Goal: Task Accomplishment & Management: Manage account settings

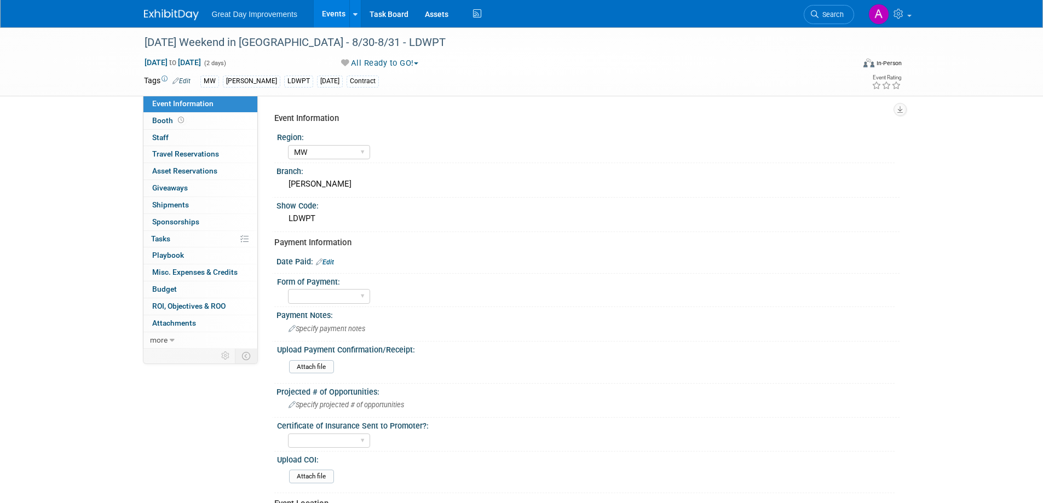
select select "MW"
click at [818, 13] on span "Search" at bounding box center [830, 14] width 25 height 8
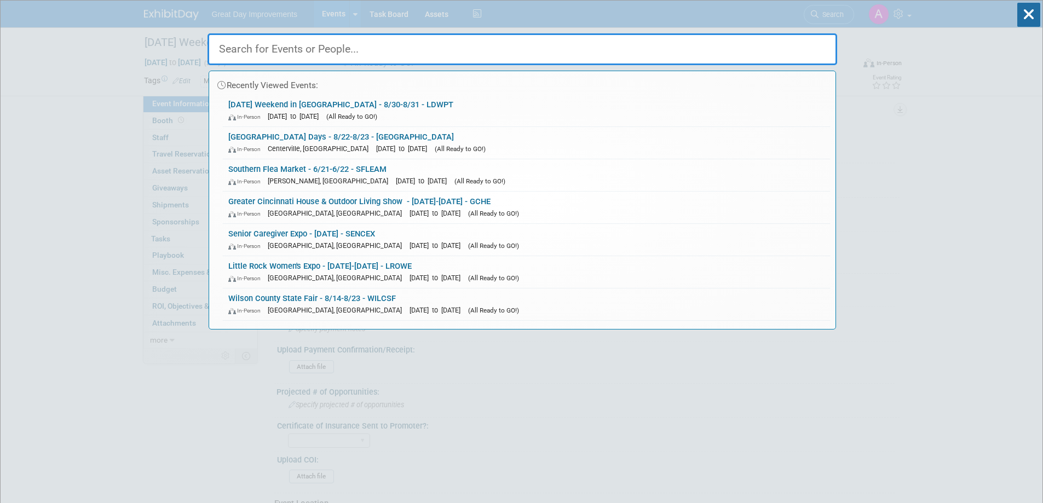
click at [427, 52] on input "text" at bounding box center [522, 49] width 630 height 32
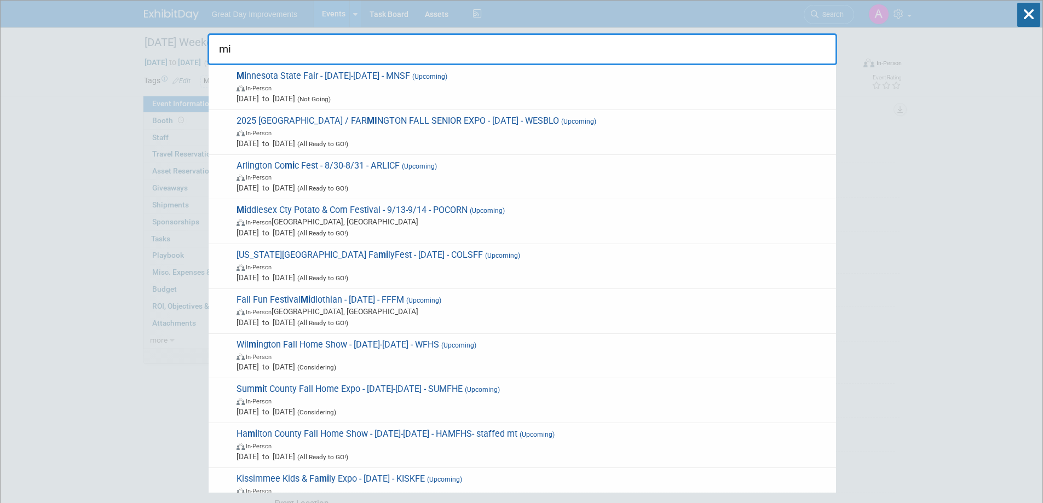
type input "m"
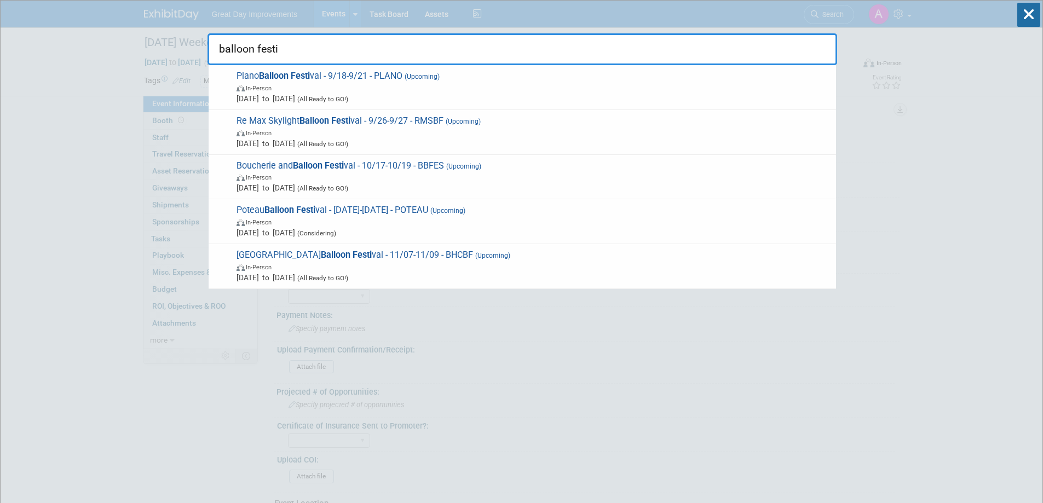
type input "balloon festi"
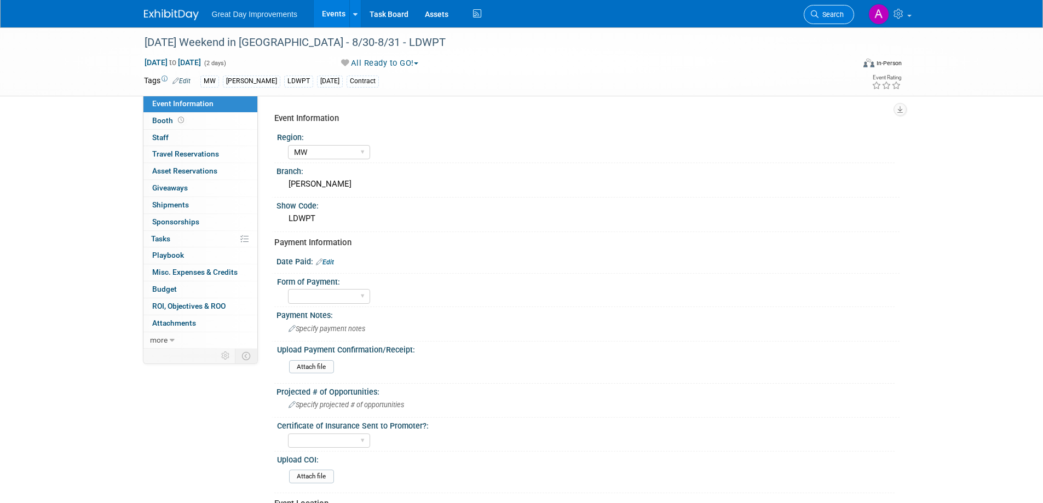
click at [826, 11] on span "Search" at bounding box center [830, 14] width 25 height 8
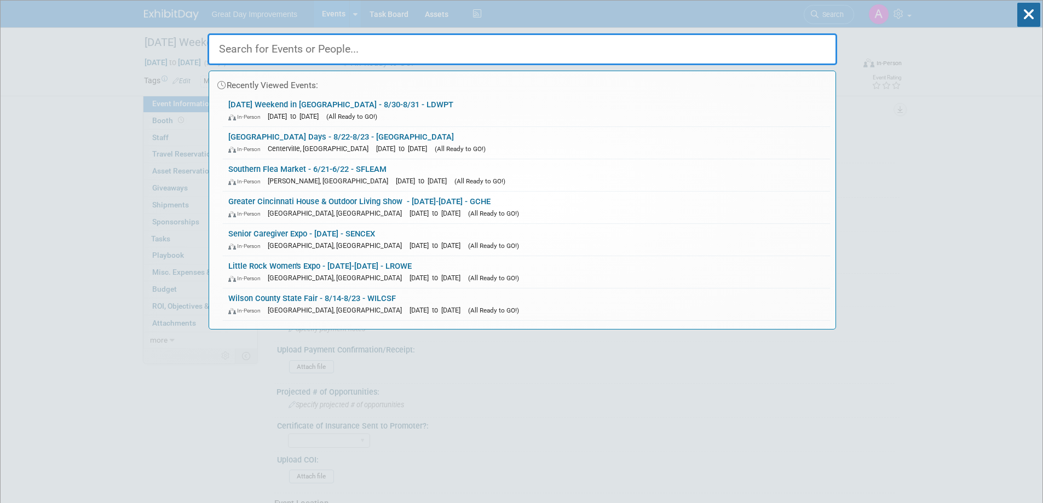
click at [459, 58] on input "text" at bounding box center [522, 49] width 630 height 32
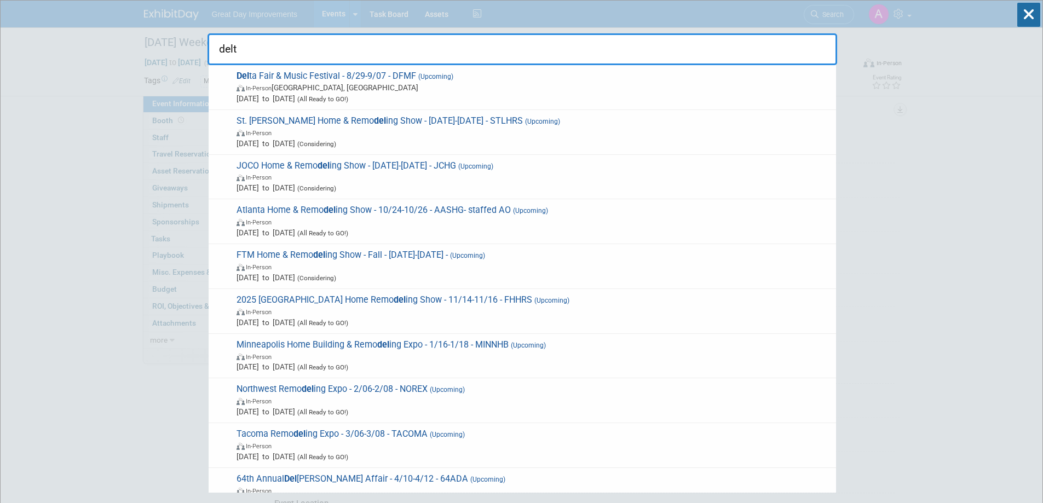
type input "delta"
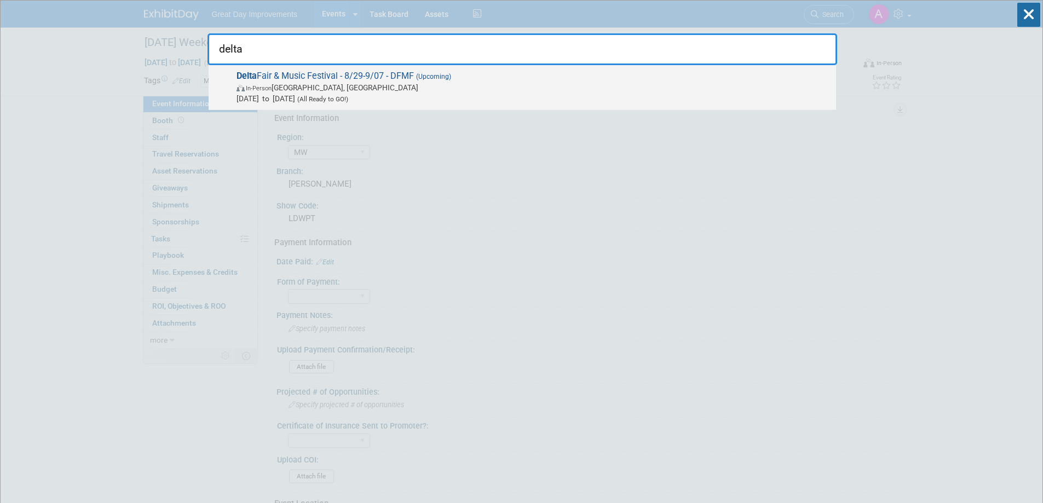
click at [413, 84] on span "In-Person [GEOGRAPHIC_DATA], [GEOGRAPHIC_DATA]" at bounding box center [534, 87] width 594 height 11
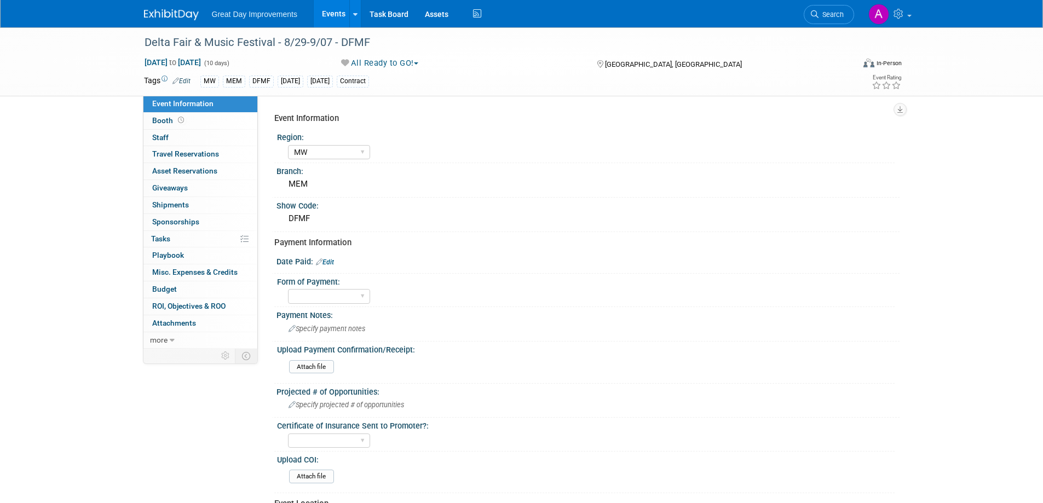
select select "MW"
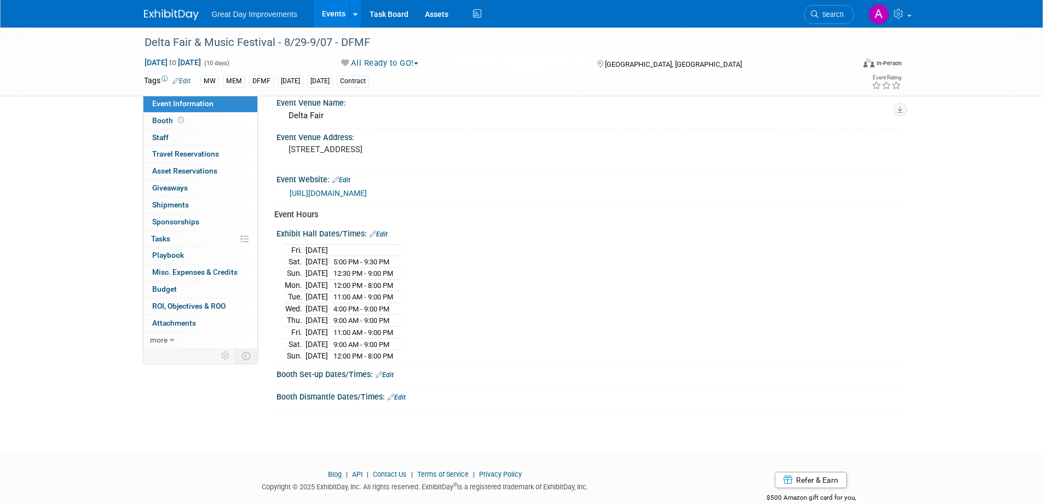
scroll to position [438, 0]
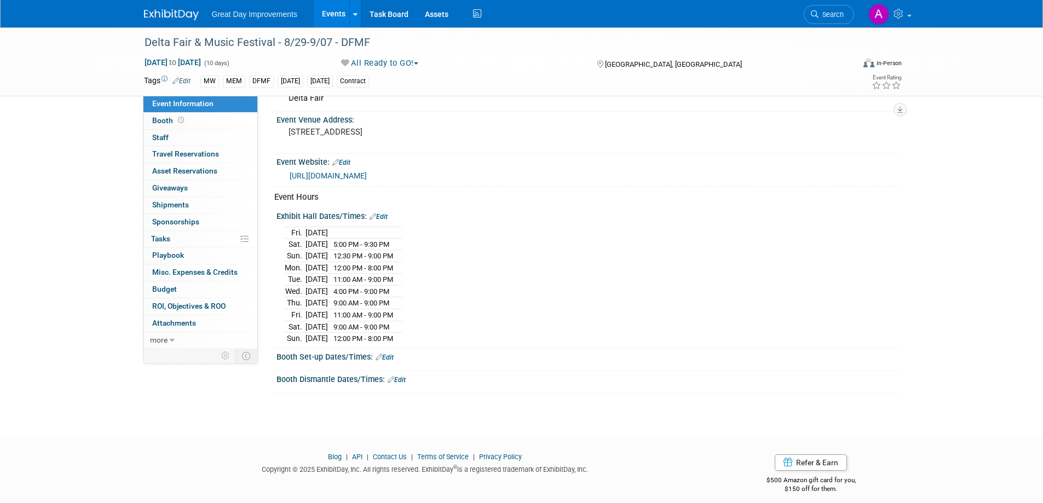
click at [383, 215] on link "Edit" at bounding box center [379, 217] width 18 height 8
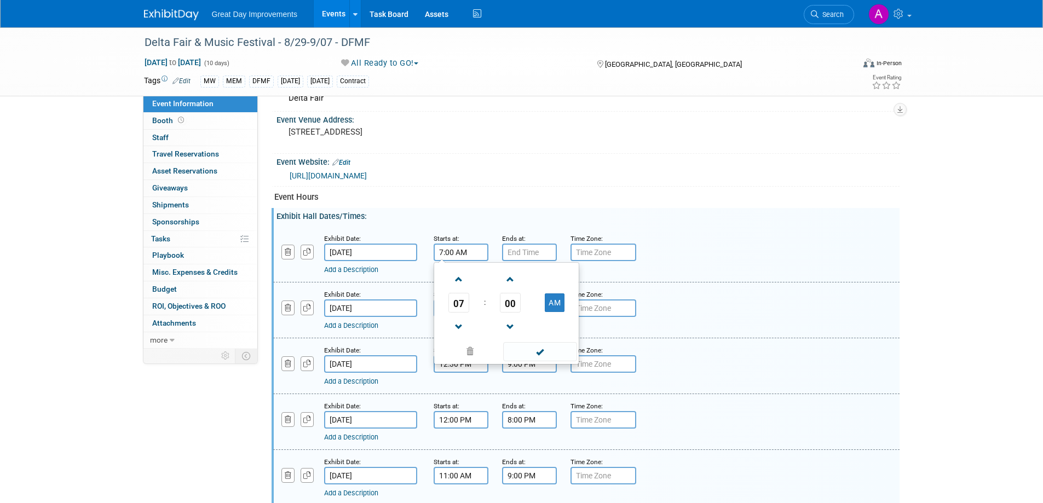
click at [464, 256] on input "7:00 AM" at bounding box center [461, 253] width 55 height 18
click at [456, 278] on span at bounding box center [458, 279] width 19 height 19
click at [457, 278] on span at bounding box center [458, 279] width 19 height 19
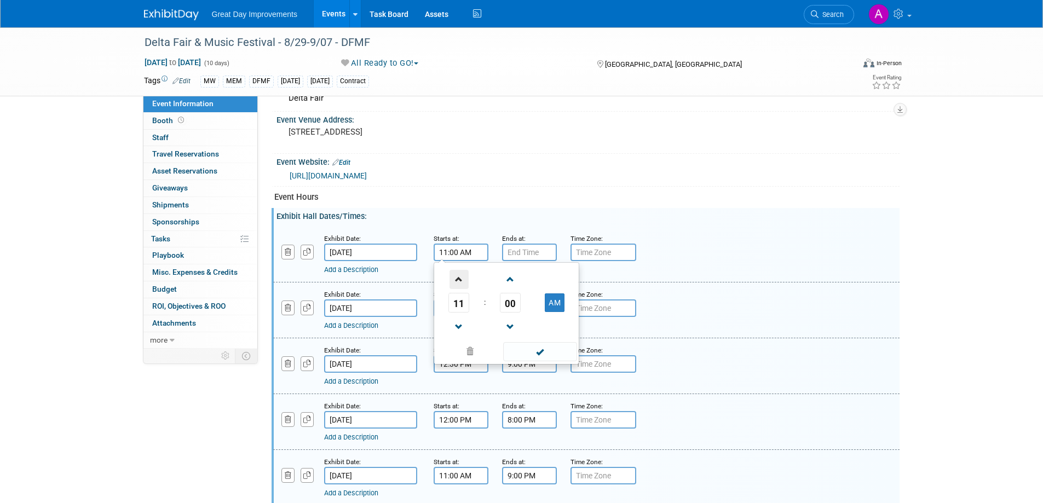
click at [457, 278] on span at bounding box center [458, 279] width 19 height 19
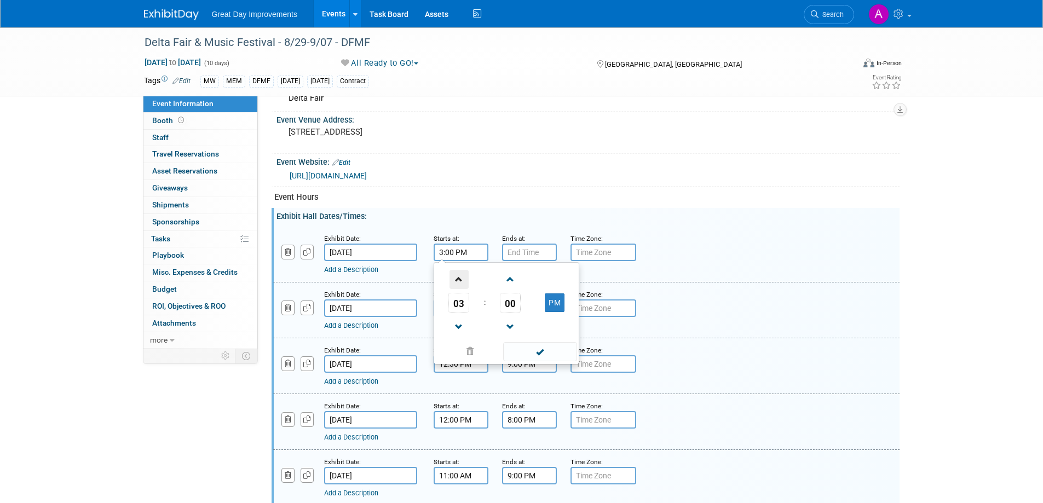
type input "4:00 PM"
click at [553, 354] on span at bounding box center [540, 351] width 74 height 19
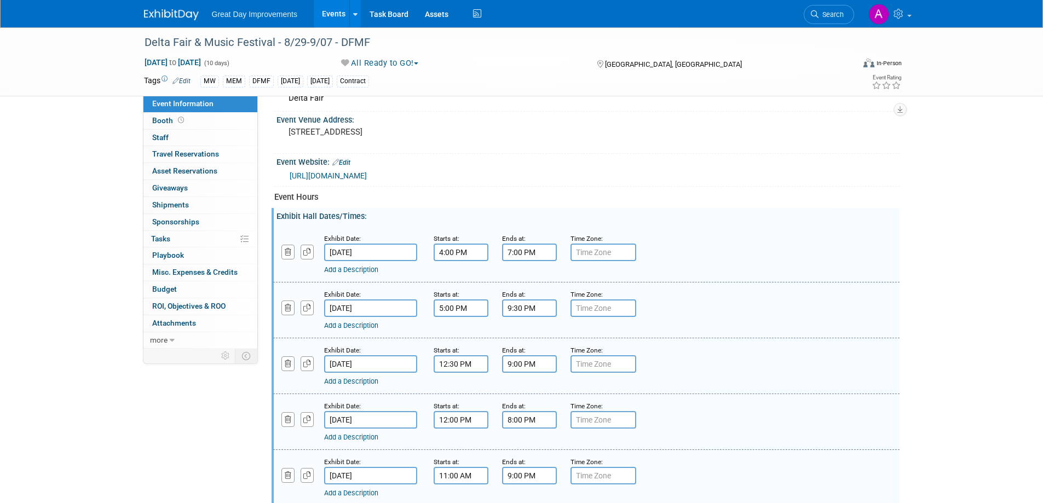
click at [531, 246] on input "7:00 PM" at bounding box center [529, 253] width 55 height 18
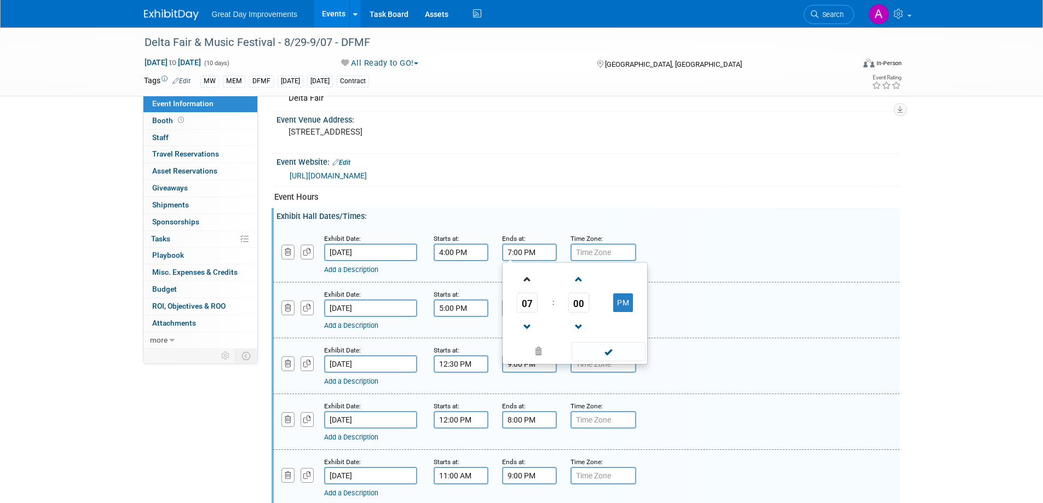
click at [520, 267] on link at bounding box center [527, 279] width 21 height 28
click at [526, 277] on span at bounding box center [527, 279] width 19 height 19
click at [527, 276] on span at bounding box center [527, 279] width 19 height 19
type input "10:00 PM"
click at [606, 349] on span at bounding box center [609, 351] width 74 height 19
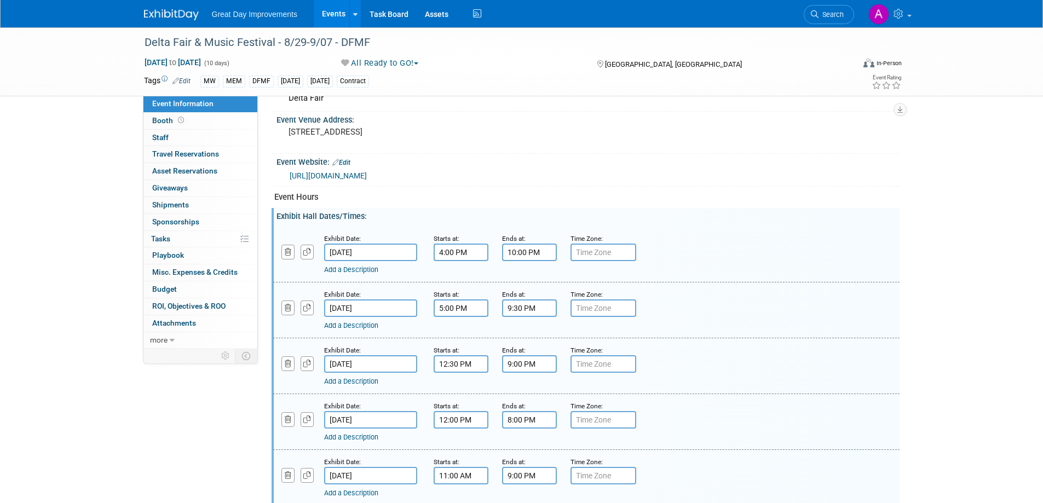
drag, startPoint x: 599, startPoint y: 246, endPoint x: 635, endPoint y: 249, distance: 35.7
click at [600, 247] on input "text" at bounding box center [603, 253] width 66 height 18
type input "CST"
click at [610, 304] on input "text" at bounding box center [603, 308] width 66 height 18
type input "CST"
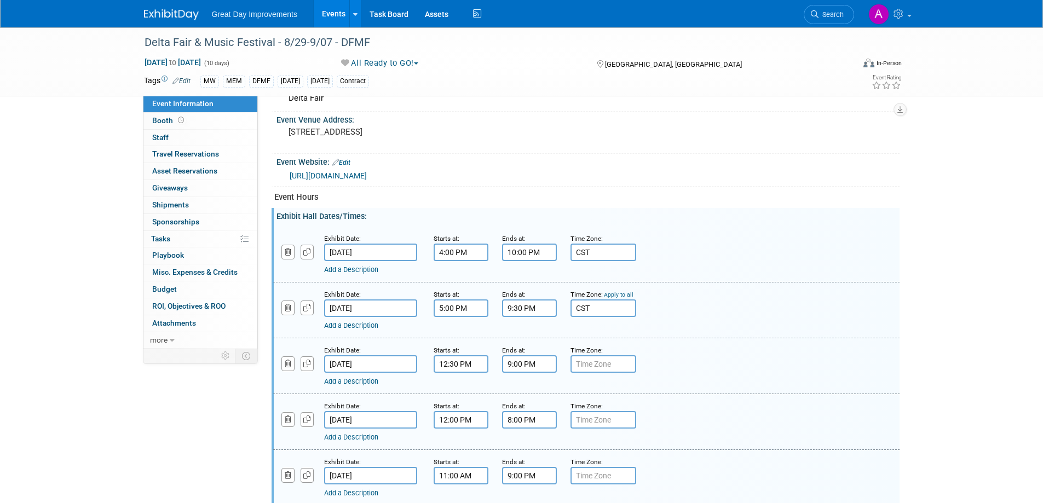
click at [589, 360] on input "text" at bounding box center [603, 364] width 66 height 18
type input "CST"
click at [594, 424] on input "text" at bounding box center [603, 420] width 66 height 18
type input "V"
type input "CST"
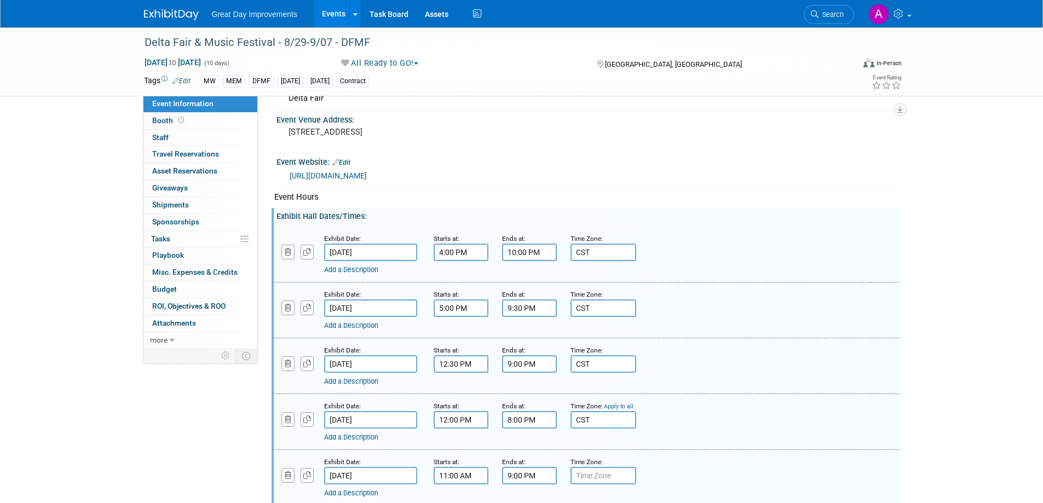
click at [595, 472] on input "text" at bounding box center [603, 476] width 66 height 18
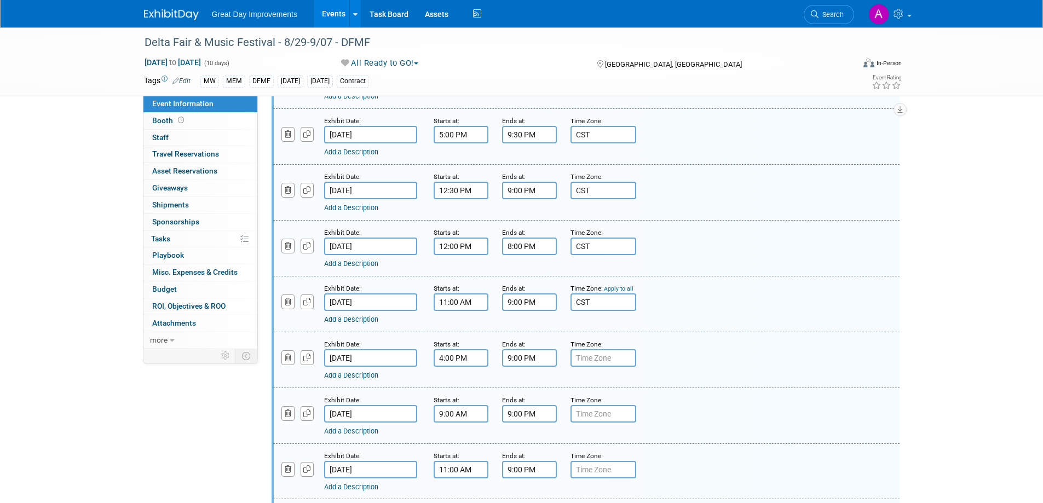
scroll to position [657, 0]
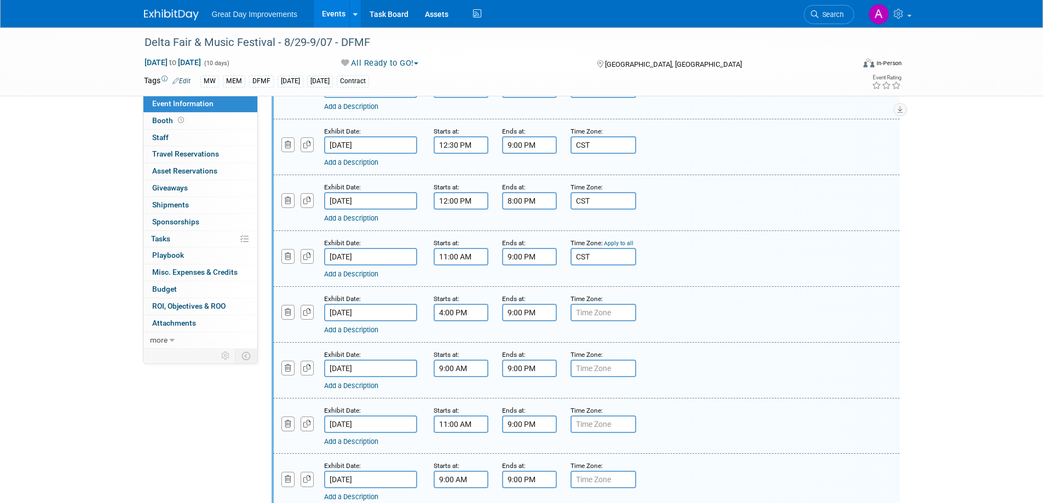
type input "CST"
click at [601, 318] on input "text" at bounding box center [603, 313] width 66 height 18
type input "CST"
click at [596, 361] on input "text" at bounding box center [603, 369] width 66 height 18
type input "CST"
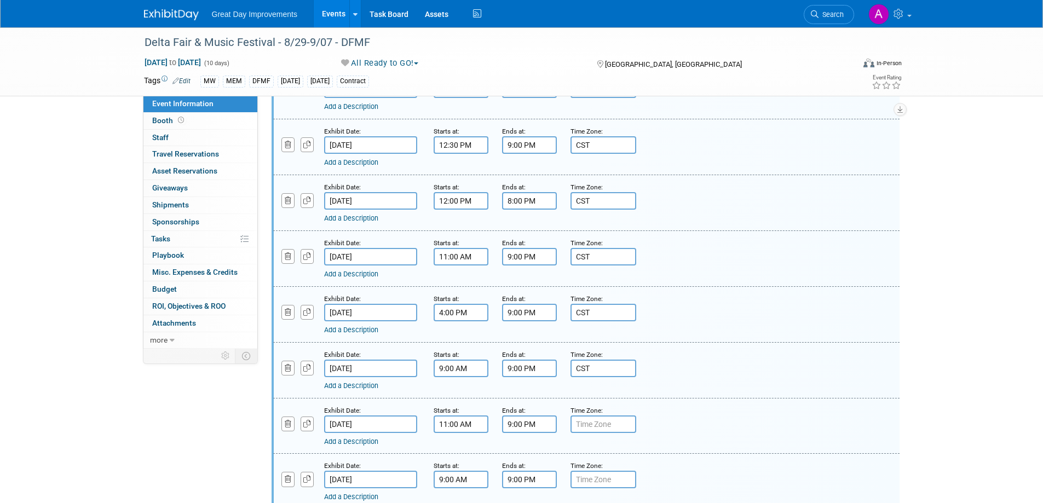
click at [598, 429] on input "text" at bounding box center [603, 425] width 66 height 18
type input "V"
type input "CST"
click at [601, 483] on input "text" at bounding box center [603, 480] width 66 height 18
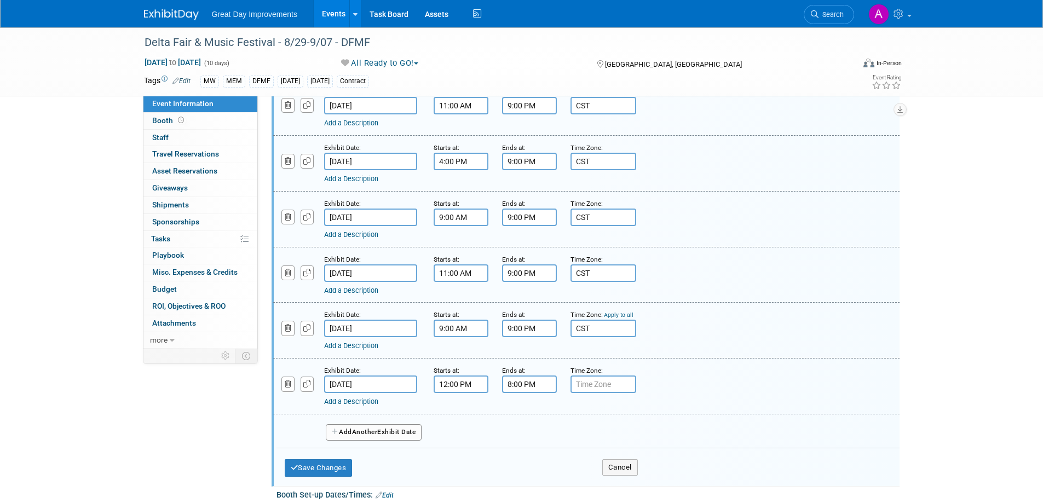
scroll to position [821, 0]
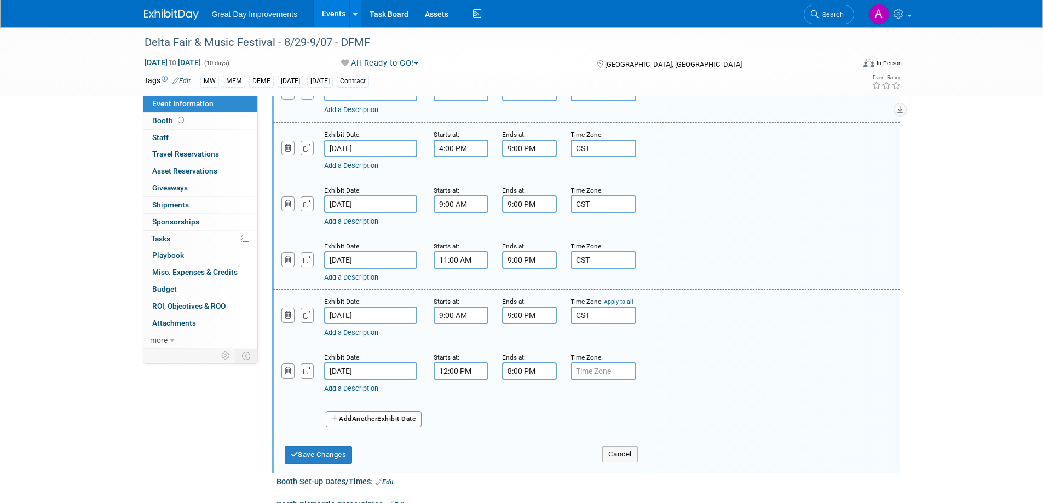
type input "CST"
click at [598, 379] on input "text" at bounding box center [603, 371] width 66 height 18
type input "CST"
click at [809, 333] on div "Add a Description Description:" at bounding box center [586, 317] width 643 height 42
click at [339, 449] on button "Save Changes" at bounding box center [319, 455] width 68 height 18
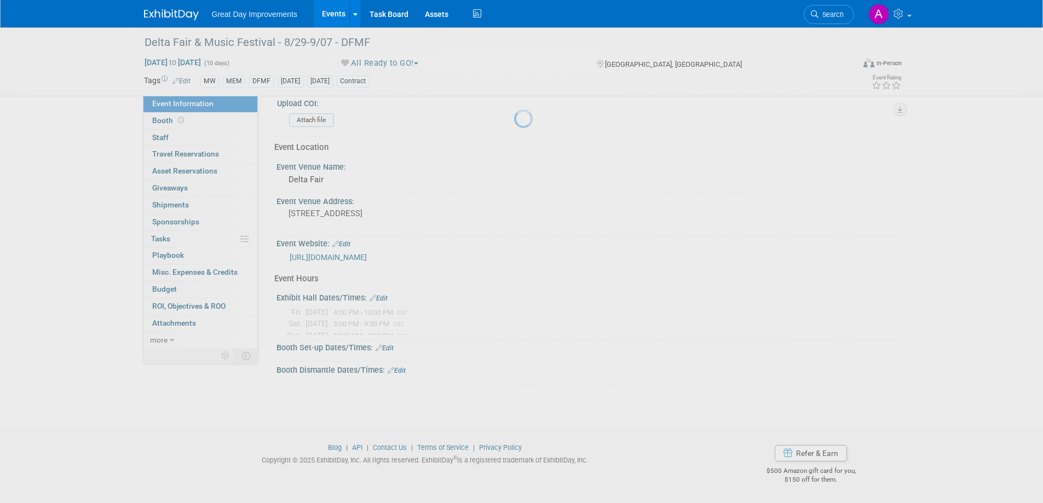
scroll to position [328, 0]
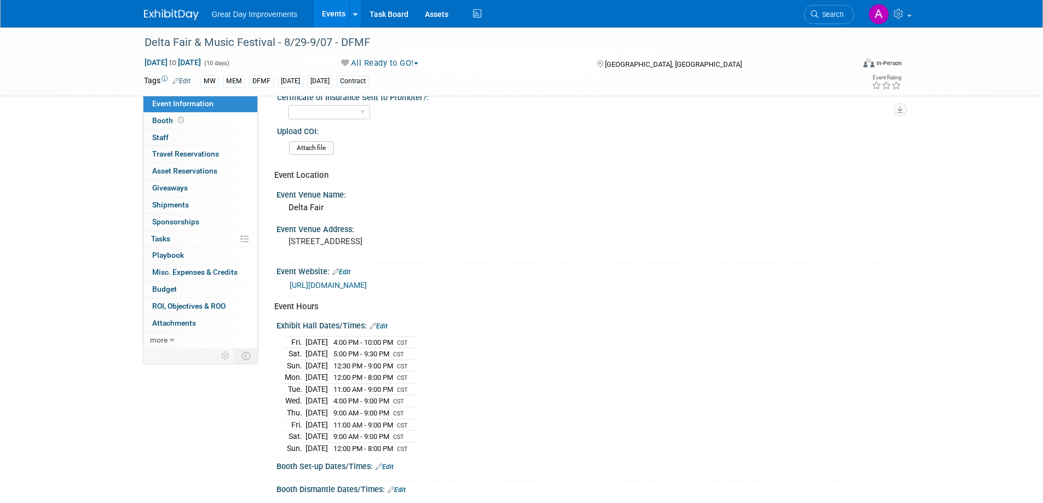
click at [385, 324] on link "Edit" at bounding box center [379, 326] width 18 height 8
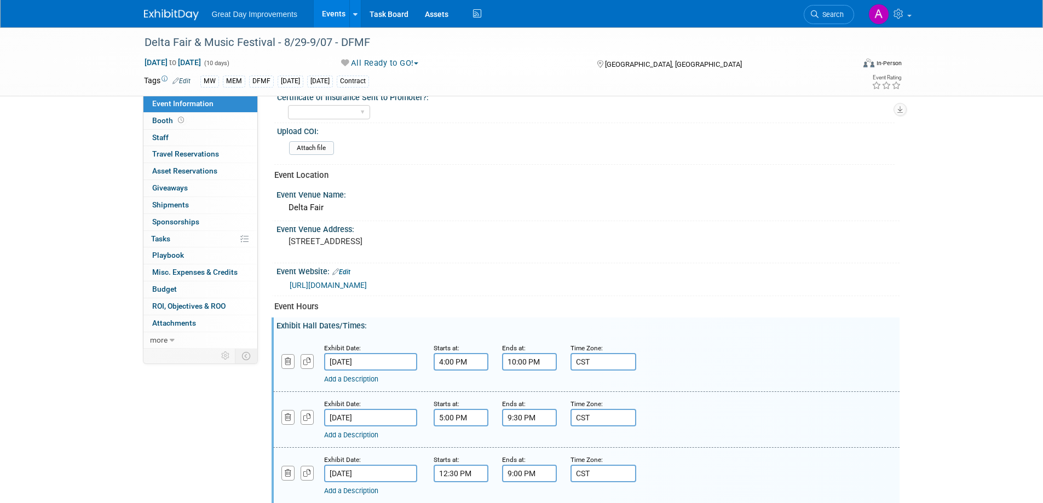
click at [470, 417] on input "5:00 PM" at bounding box center [461, 418] width 55 height 18
click at [459, 489] on span at bounding box center [458, 492] width 19 height 19
click at [456, 489] on span at bounding box center [458, 492] width 19 height 19
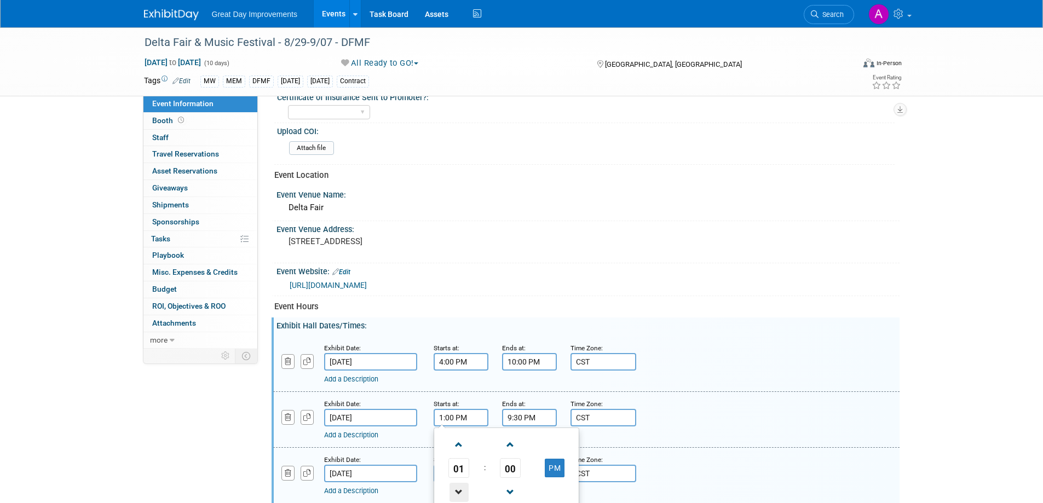
click at [456, 489] on span at bounding box center [458, 492] width 19 height 19
type input "11:00 AM"
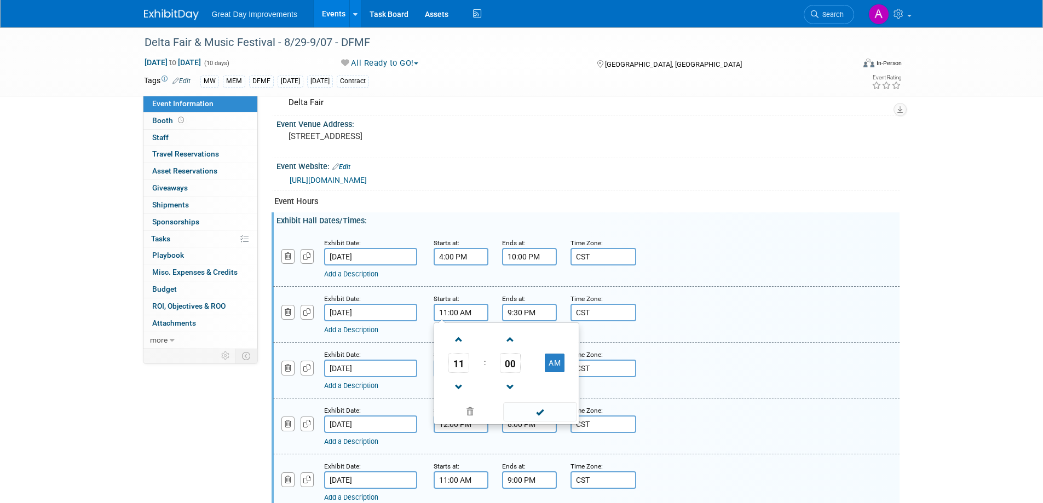
scroll to position [438, 0]
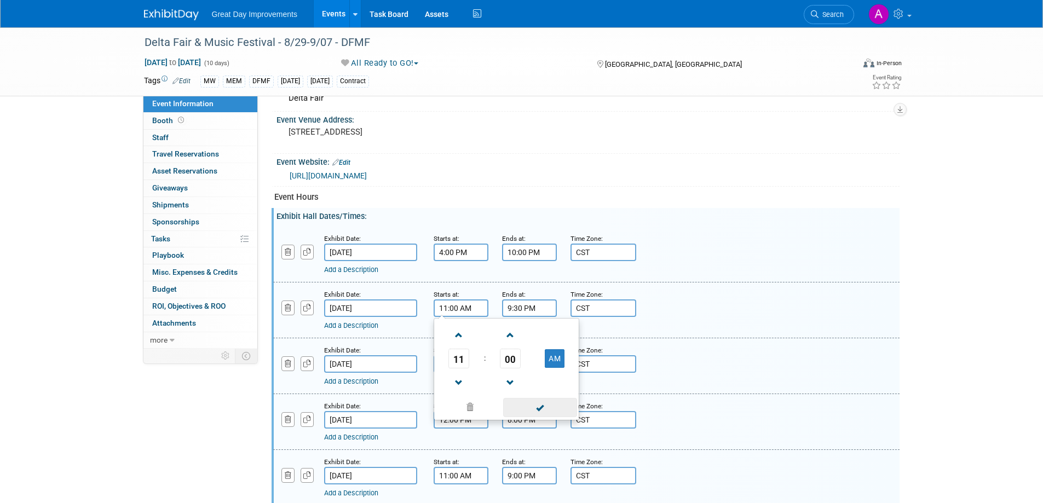
click at [549, 413] on span at bounding box center [540, 407] width 74 height 19
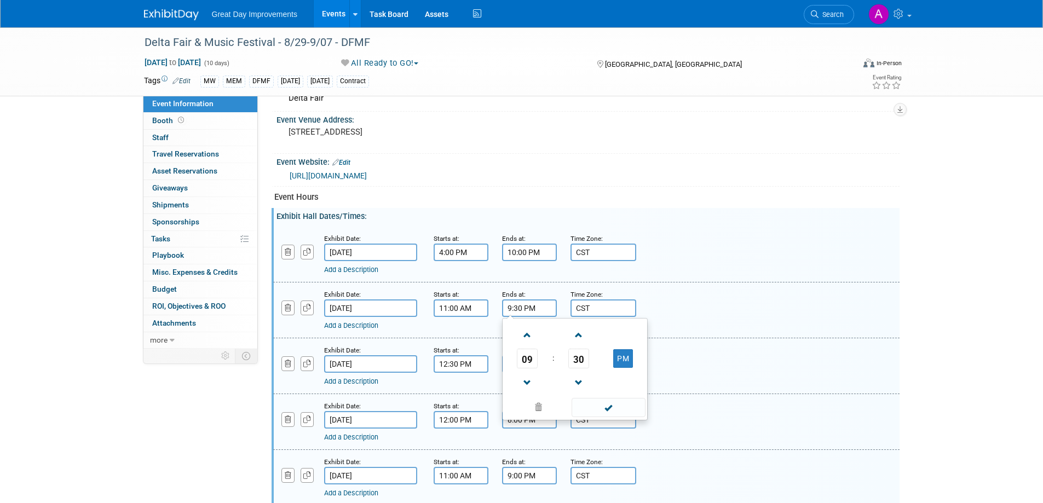
click at [539, 310] on input "9:30 PM" at bounding box center [529, 308] width 55 height 18
click at [531, 333] on span at bounding box center [527, 335] width 19 height 19
click at [583, 337] on span at bounding box center [578, 335] width 19 height 19
click at [583, 338] on span at bounding box center [578, 335] width 19 height 19
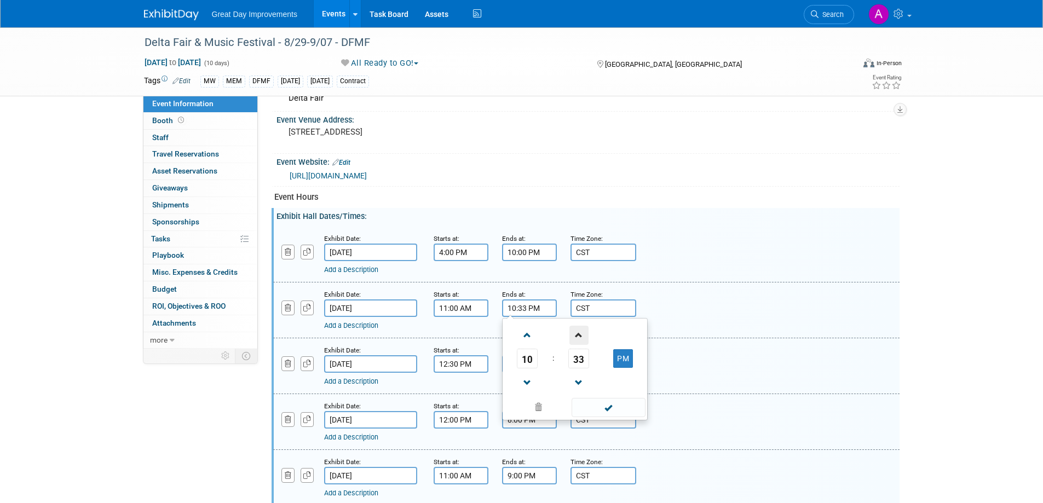
click at [583, 338] on span at bounding box center [578, 335] width 19 height 19
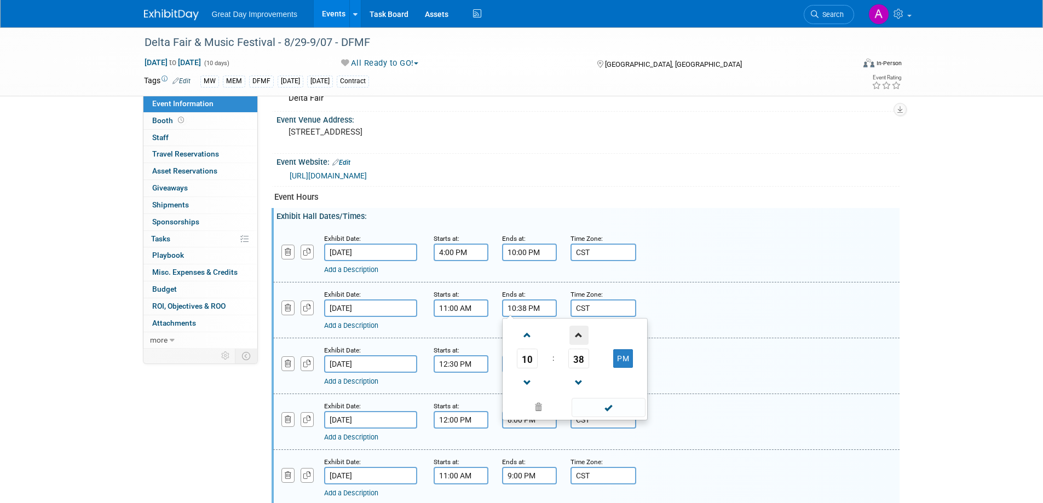
click at [582, 338] on span at bounding box center [578, 335] width 19 height 19
click at [582, 339] on span at bounding box center [578, 335] width 19 height 19
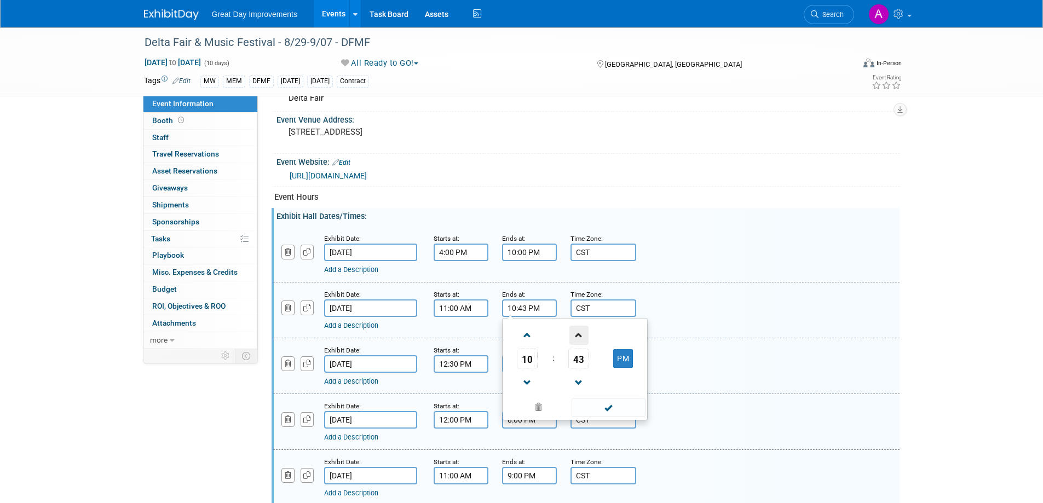
click at [582, 339] on span at bounding box center [578, 335] width 19 height 19
click at [582, 338] on span at bounding box center [578, 335] width 19 height 19
click at [581, 339] on span at bounding box center [578, 335] width 19 height 19
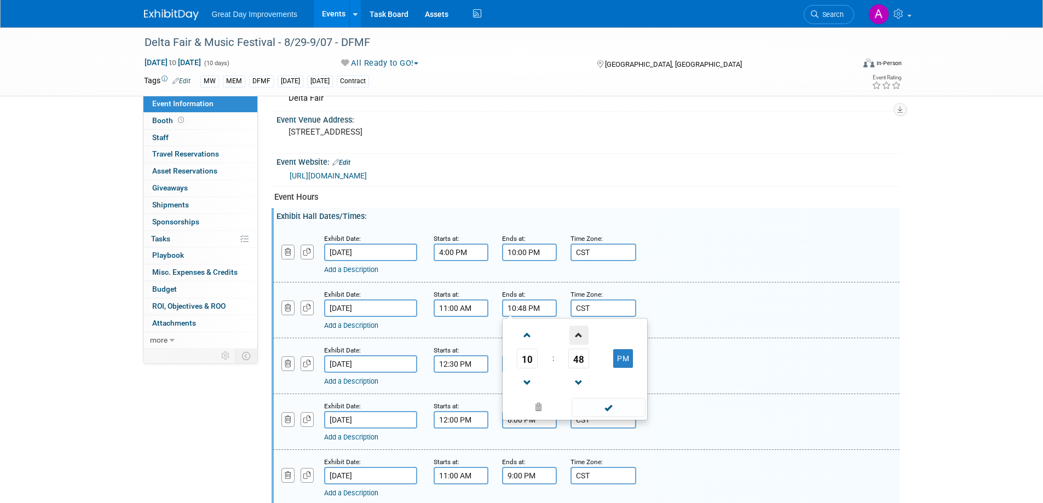
click at [581, 339] on span at bounding box center [578, 335] width 19 height 19
click at [581, 337] on span at bounding box center [578, 335] width 19 height 19
click at [580, 337] on span at bounding box center [578, 335] width 19 height 19
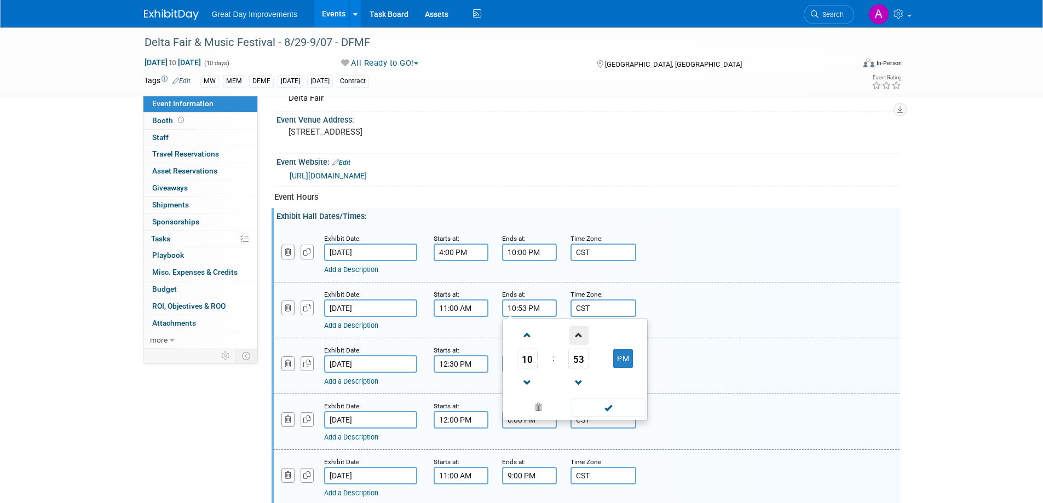
click at [580, 337] on span at bounding box center [578, 335] width 19 height 19
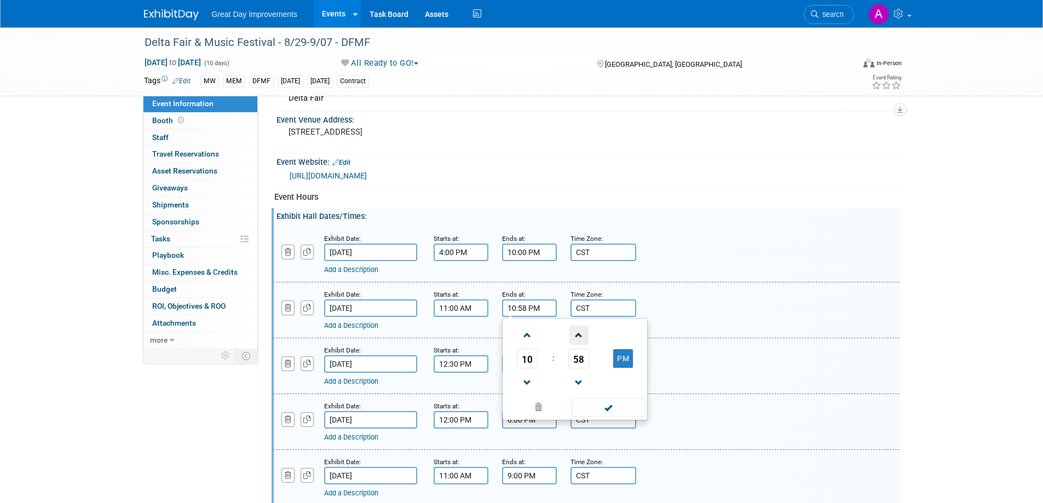
click at [580, 337] on span at bounding box center [578, 335] width 19 height 19
click at [580, 336] on span at bounding box center [578, 335] width 19 height 19
click at [603, 409] on span at bounding box center [609, 407] width 74 height 19
click at [525, 314] on input "11:00 PM" at bounding box center [529, 308] width 55 height 18
click at [529, 382] on span at bounding box center [527, 382] width 19 height 19
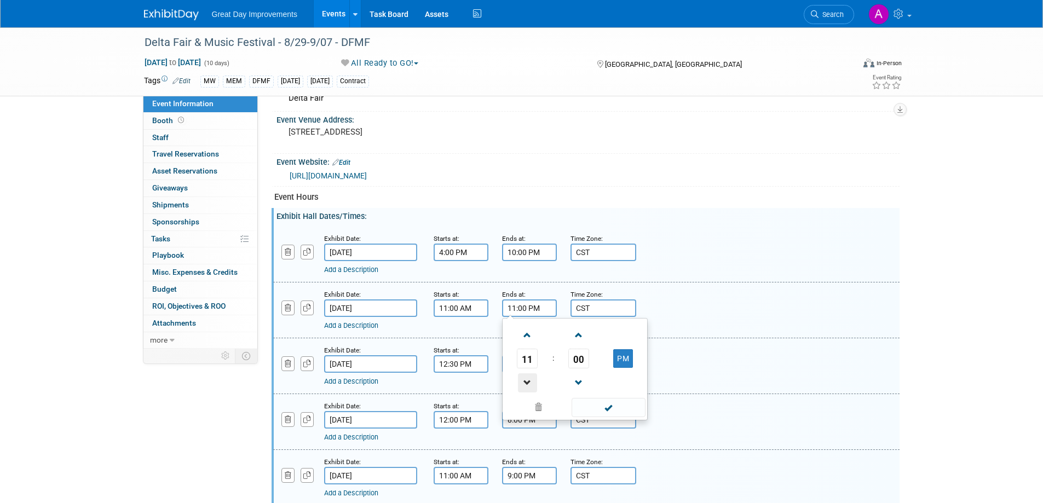
type input "10:00 PM"
click at [589, 396] on td at bounding box center [607, 406] width 74 height 21
click at [596, 405] on span at bounding box center [609, 407] width 74 height 19
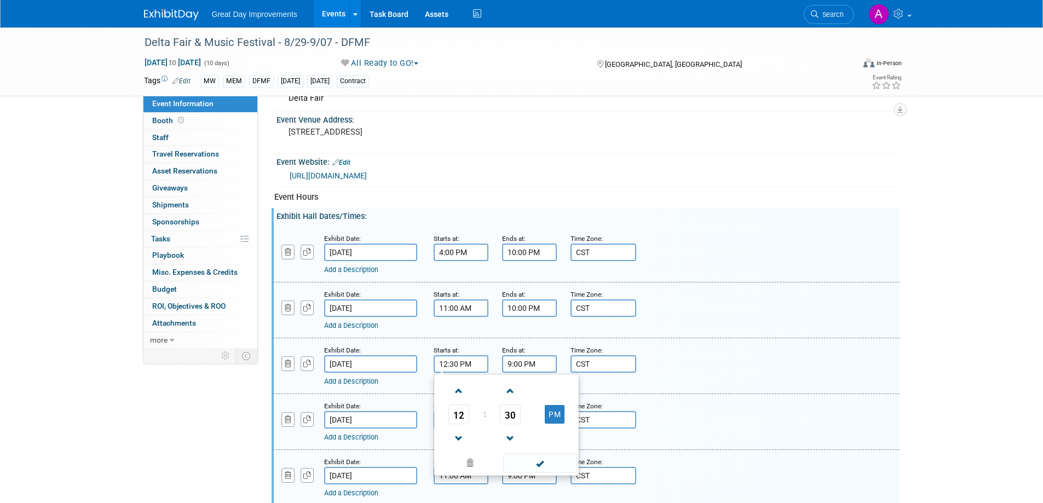
click at [480, 365] on input "12:30 PM" at bounding box center [461, 364] width 55 height 18
click at [460, 439] on span at bounding box center [458, 438] width 19 height 19
click at [514, 429] on span at bounding box center [510, 438] width 19 height 19
click at [515, 429] on span at bounding box center [510, 438] width 19 height 19
click at [515, 431] on span at bounding box center [510, 438] width 19 height 19
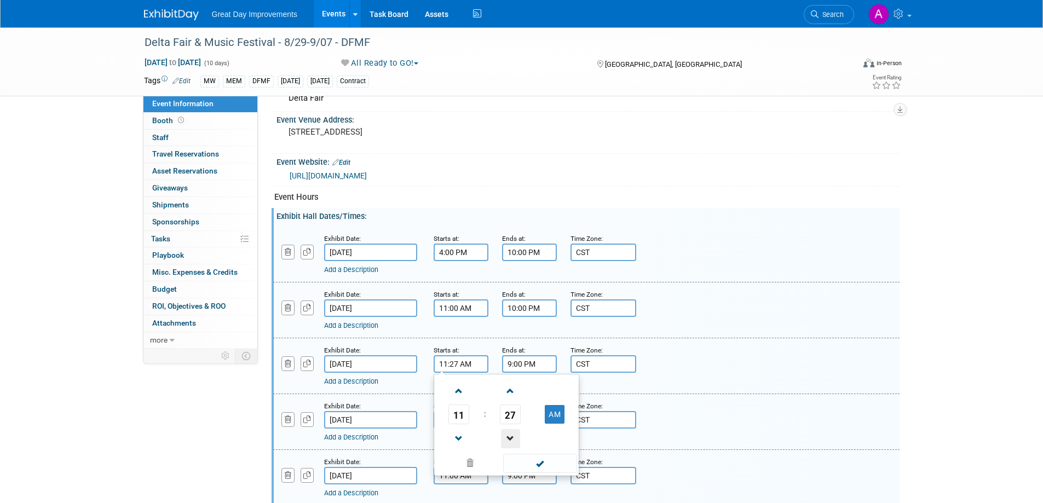
click at [515, 433] on span at bounding box center [510, 438] width 19 height 19
click at [514, 433] on span at bounding box center [510, 438] width 19 height 19
click at [513, 433] on span at bounding box center [510, 438] width 19 height 19
click at [513, 434] on span at bounding box center [510, 438] width 19 height 19
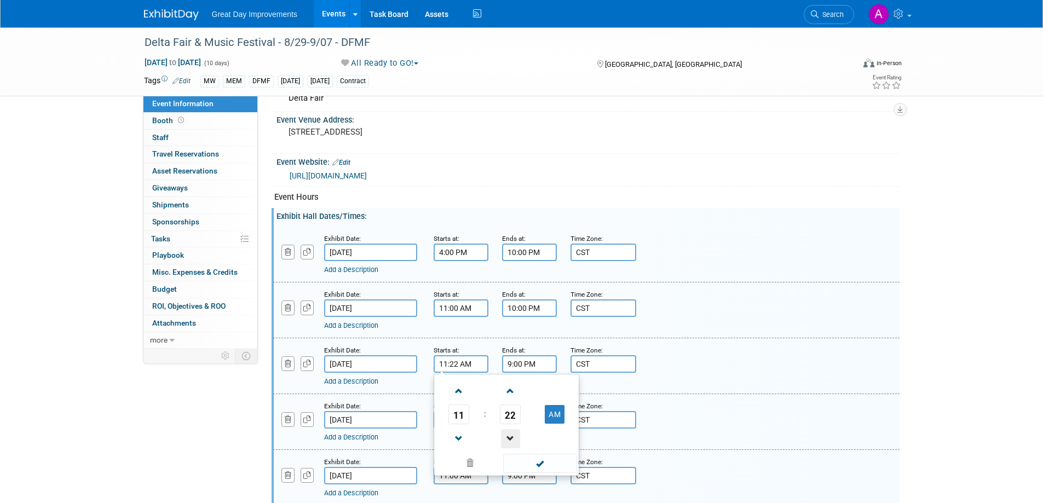
click at [513, 435] on span at bounding box center [510, 438] width 19 height 19
click at [512, 437] on span at bounding box center [510, 438] width 19 height 19
click at [511, 437] on span at bounding box center [510, 438] width 19 height 19
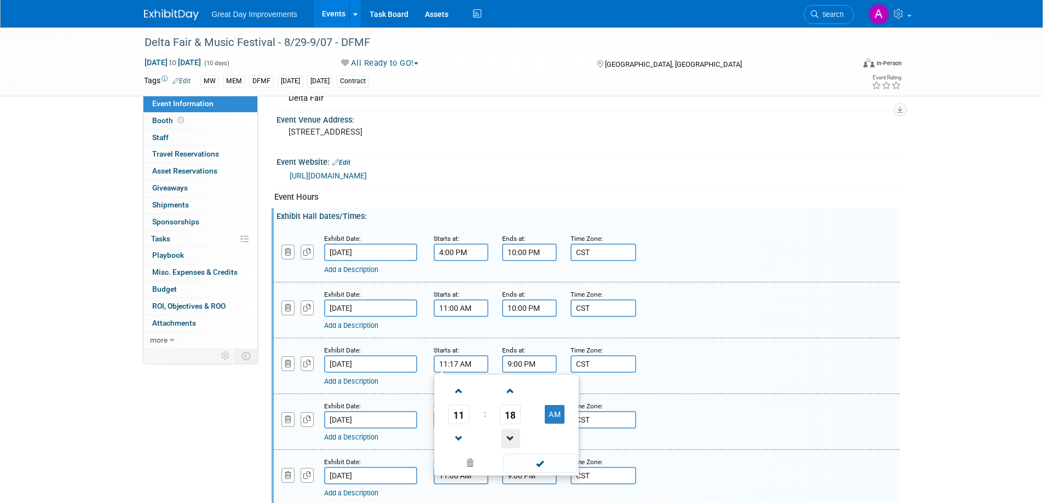
click at [511, 436] on span at bounding box center [510, 438] width 19 height 19
click at [510, 435] on span at bounding box center [510, 438] width 19 height 19
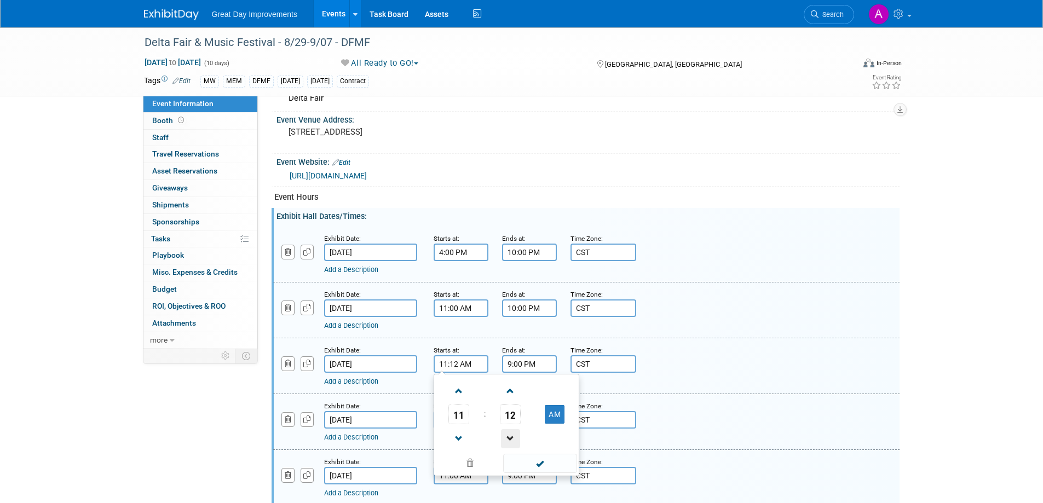
click at [510, 435] on span at bounding box center [510, 438] width 19 height 19
click at [510, 436] on span at bounding box center [510, 438] width 19 height 19
click at [509, 436] on span at bounding box center [510, 438] width 19 height 19
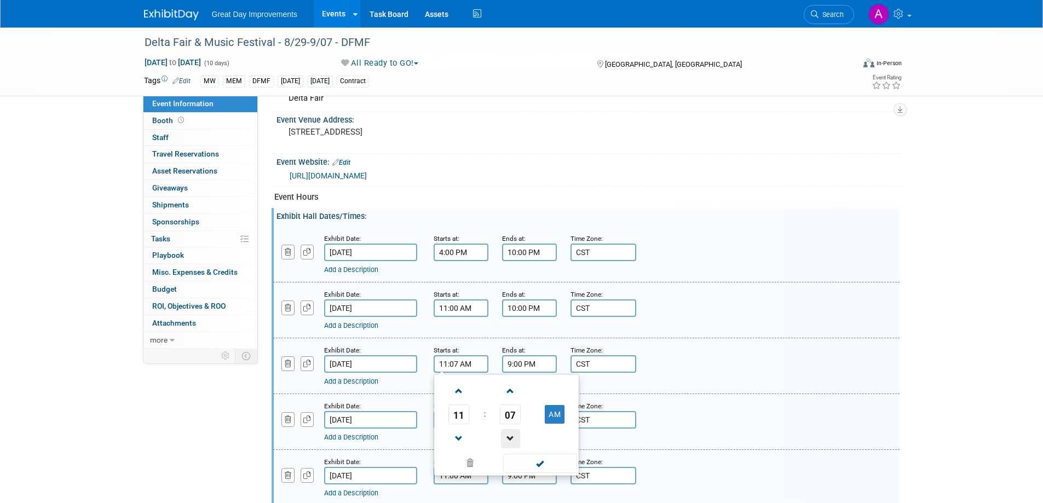
click at [509, 436] on span at bounding box center [510, 438] width 19 height 19
click at [508, 436] on span at bounding box center [510, 438] width 19 height 19
click at [507, 436] on span at bounding box center [510, 438] width 19 height 19
click at [506, 434] on span at bounding box center [510, 438] width 19 height 19
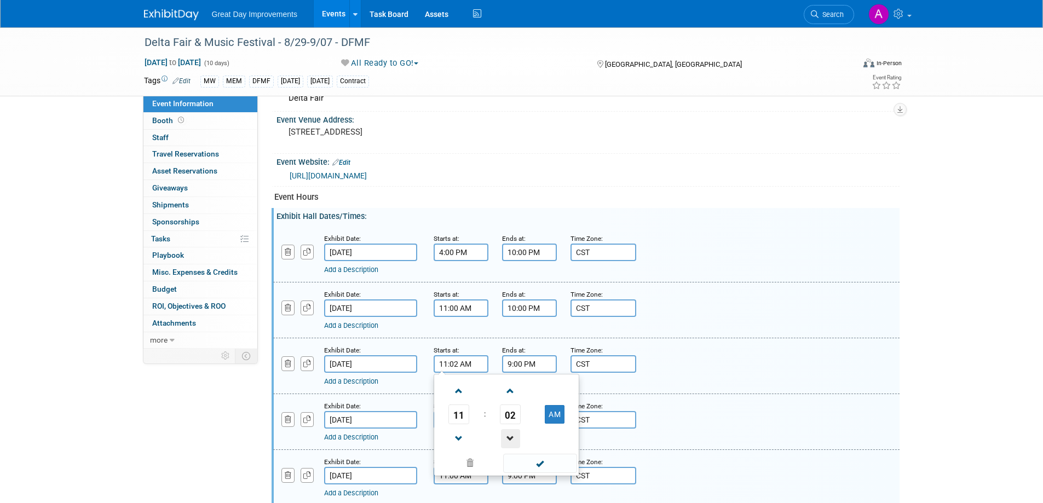
click at [506, 434] on span at bounding box center [510, 438] width 19 height 19
type input "11:00 AM"
click at [543, 474] on div "11 : 00 AM 12 01 02 03 04 05 06 07 08 09 10 11 00 05 10 15 20 25 30 35 40 45 50…" at bounding box center [507, 425] width 146 height 102
drag, startPoint x: 544, startPoint y: 461, endPoint x: 541, endPoint y: 453, distance: 8.0
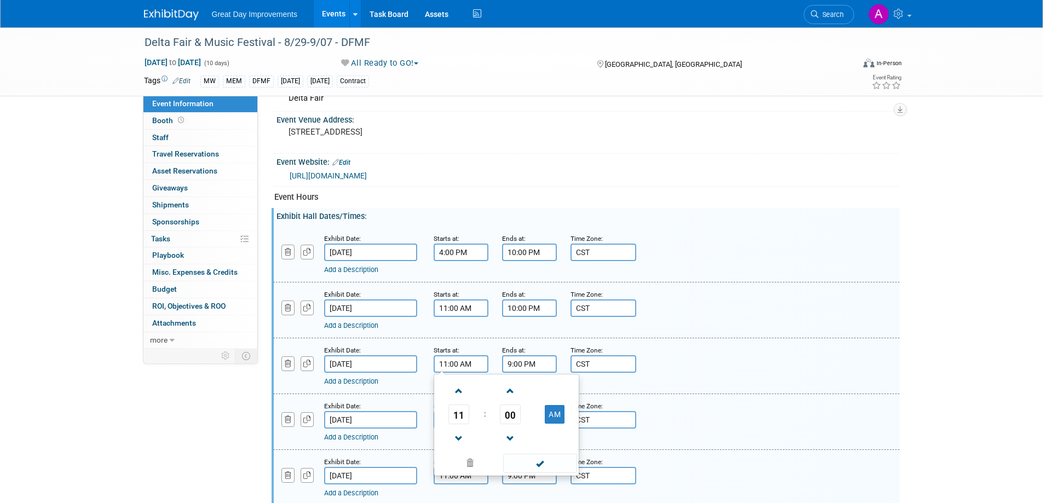
click at [543, 461] on span at bounding box center [540, 463] width 74 height 19
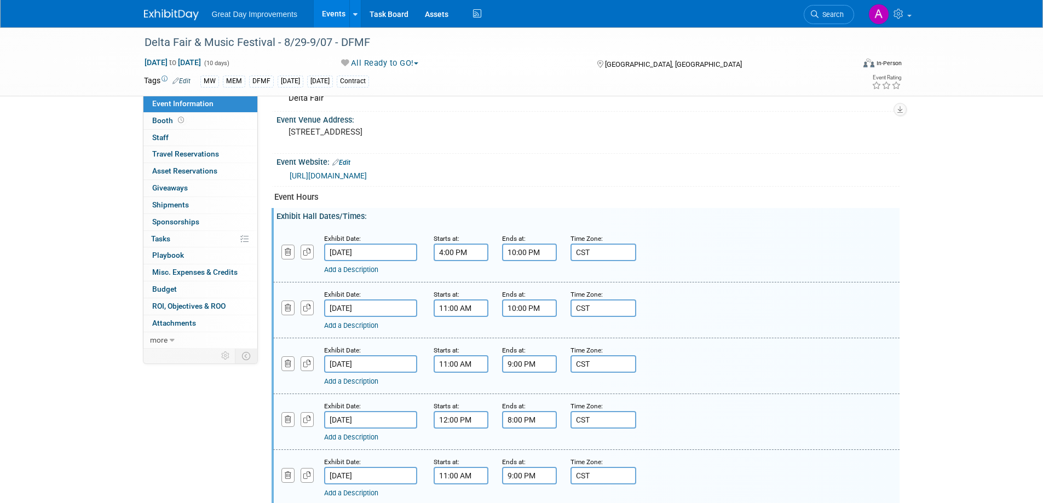
click at [541, 362] on input "9:00 PM" at bounding box center [529, 364] width 55 height 18
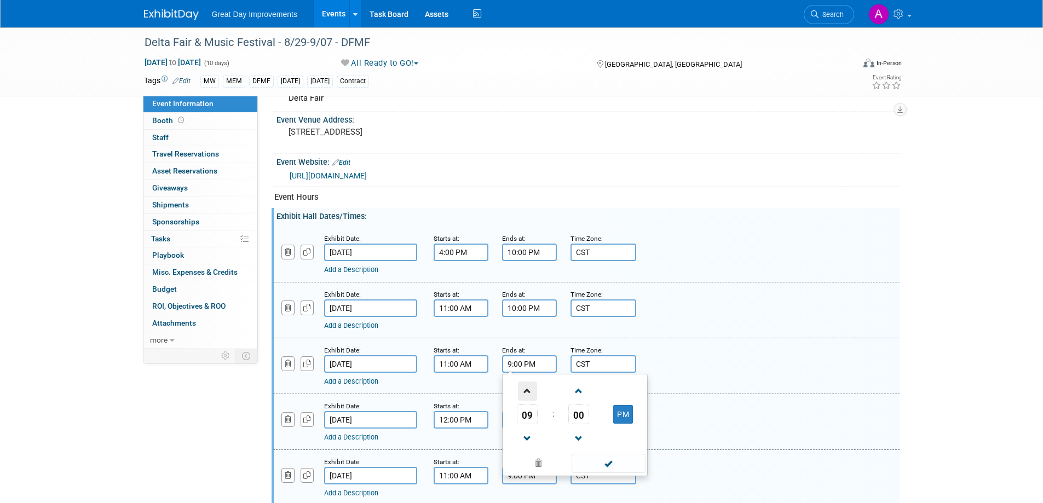
click at [529, 394] on span at bounding box center [527, 391] width 19 height 19
type input "10:00 PM"
click at [590, 456] on span at bounding box center [609, 463] width 74 height 19
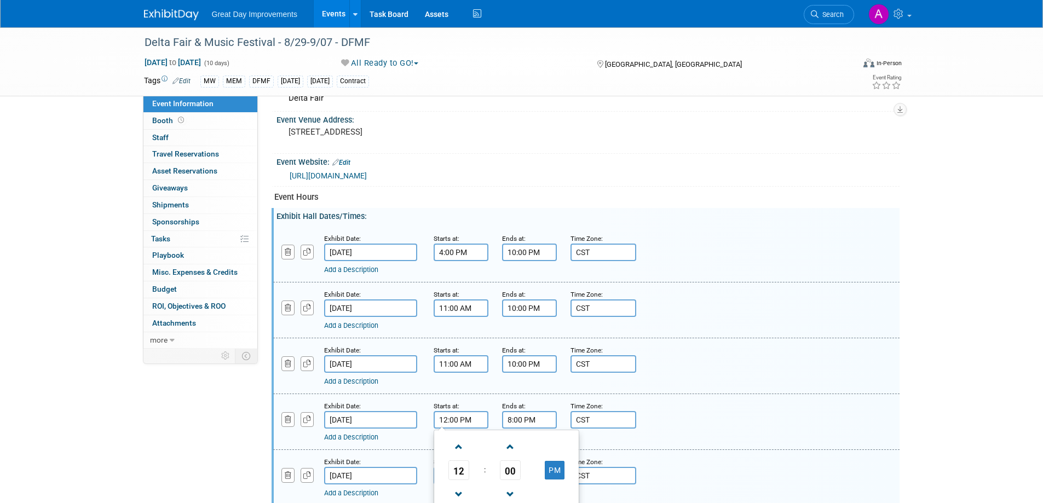
click at [476, 419] on input "12:00 PM" at bounding box center [461, 420] width 55 height 18
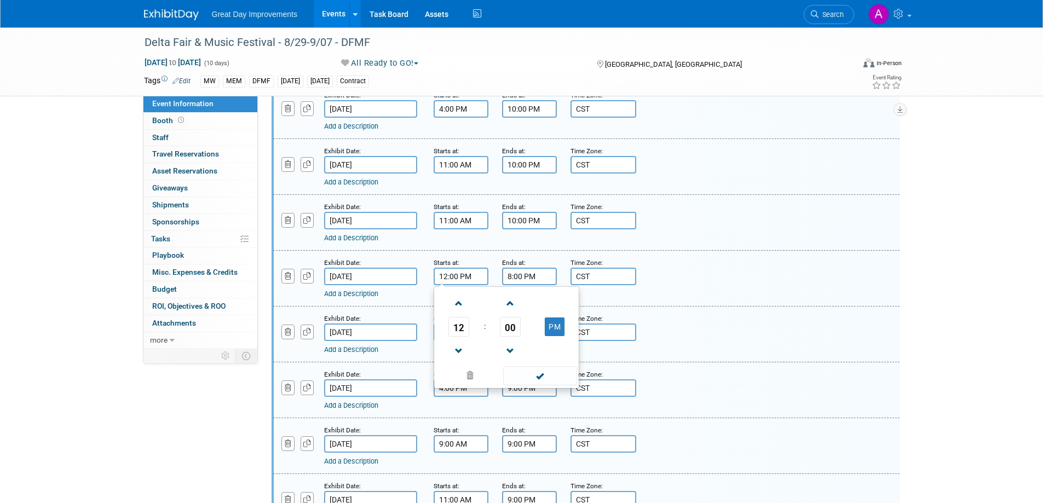
scroll to position [602, 0]
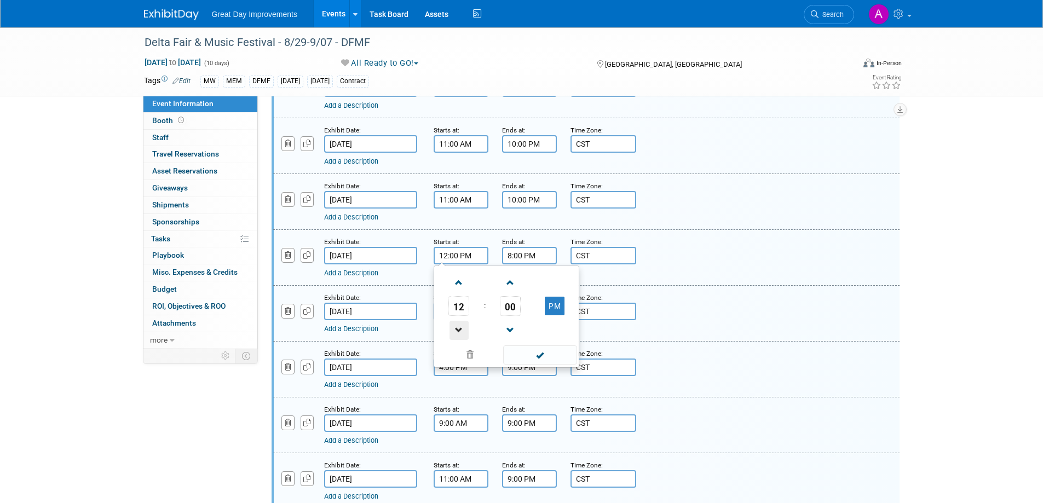
click at [458, 327] on span at bounding box center [458, 330] width 19 height 19
type input "11:00 AM"
click at [547, 357] on span at bounding box center [540, 354] width 74 height 19
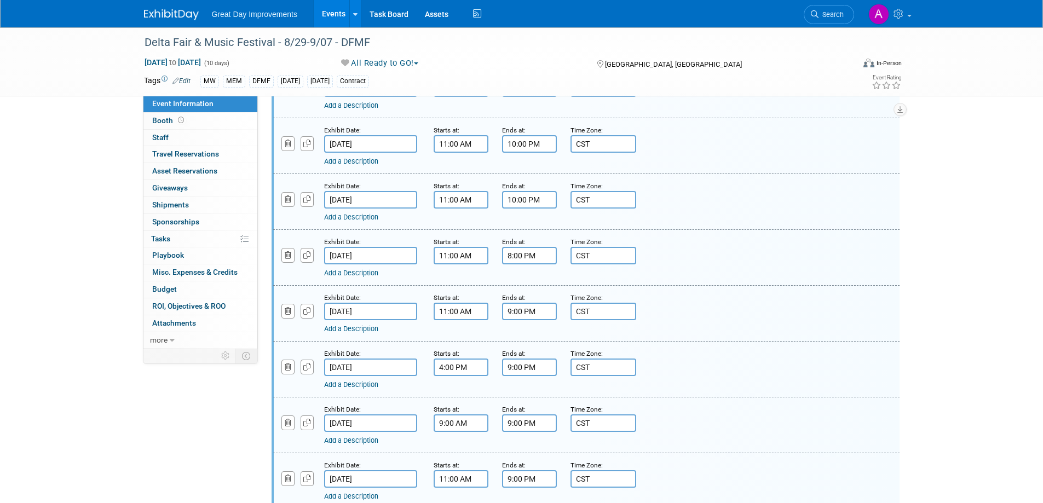
click at [545, 249] on input "8:00 PM" at bounding box center [529, 256] width 55 height 18
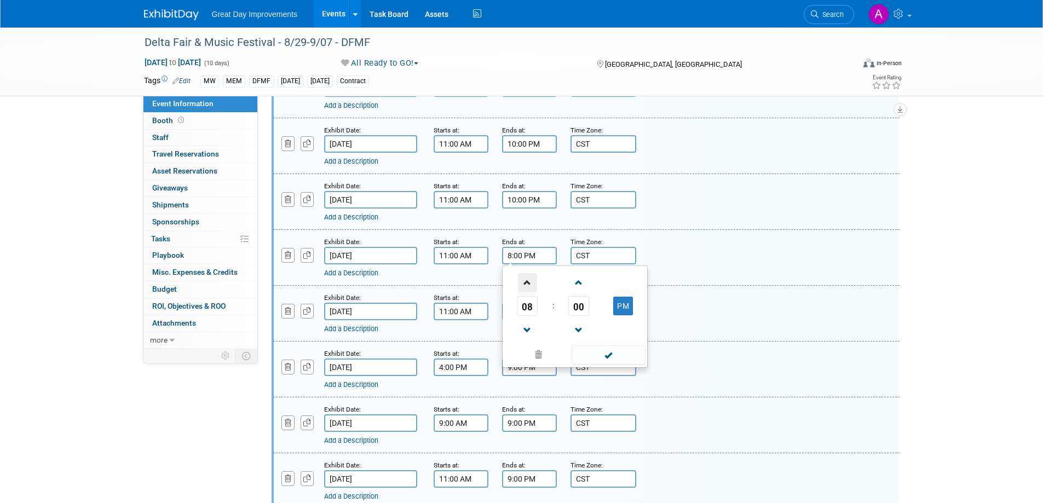
click at [523, 284] on span at bounding box center [527, 282] width 19 height 19
type input "9:00 PM"
click at [619, 363] on span at bounding box center [609, 354] width 74 height 19
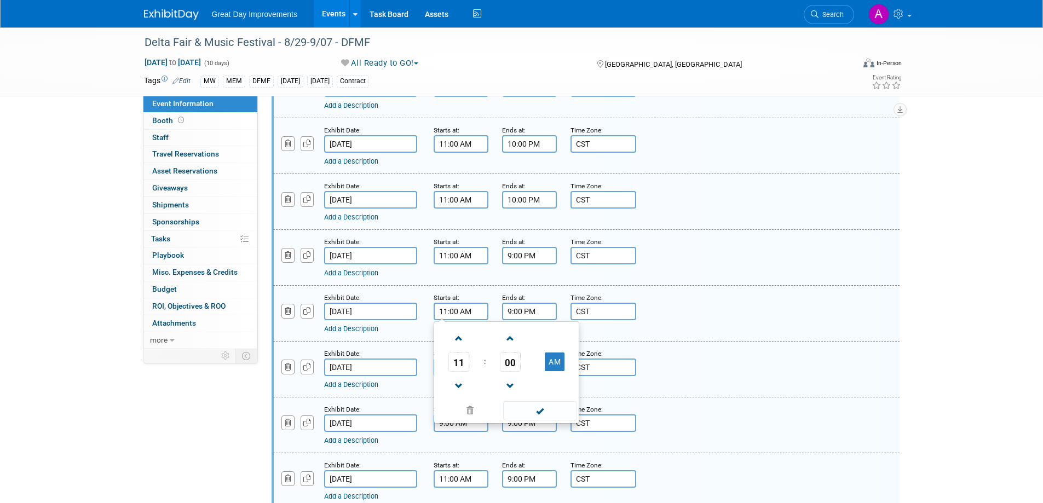
click at [475, 310] on input "11:00 AM" at bounding box center [461, 312] width 55 height 18
click at [457, 385] on span at bounding box center [458, 386] width 19 height 19
click at [458, 384] on span at bounding box center [458, 386] width 19 height 19
click at [538, 414] on span at bounding box center [540, 410] width 74 height 19
click at [483, 311] on input "9:00 AM" at bounding box center [461, 312] width 55 height 18
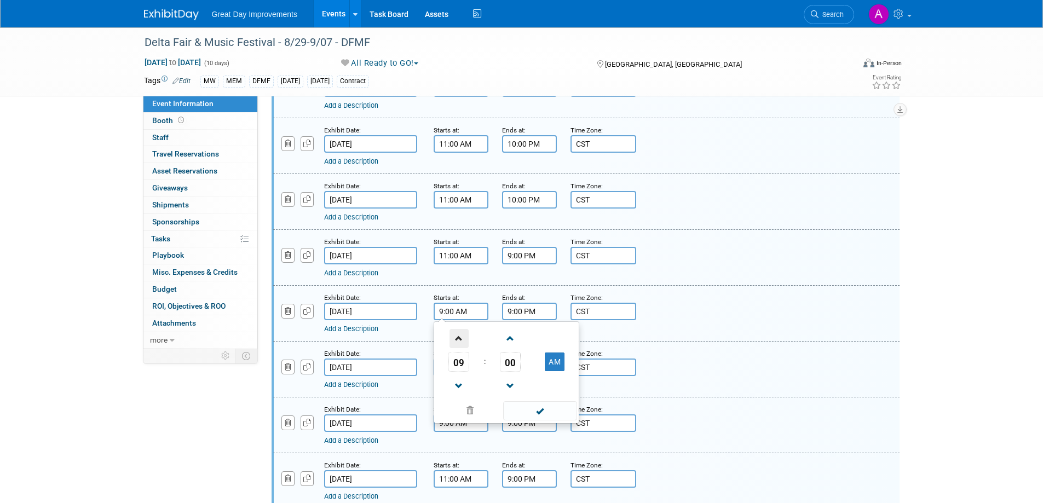
click at [458, 337] on span at bounding box center [458, 338] width 19 height 19
click at [458, 338] on span at bounding box center [458, 338] width 19 height 19
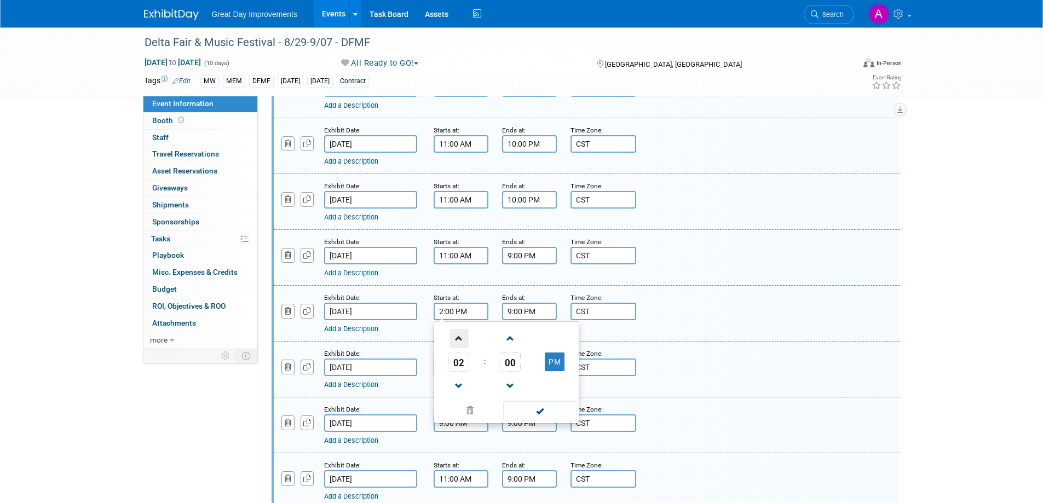
click at [458, 338] on span at bounding box center [458, 338] width 19 height 19
click at [458, 337] on span at bounding box center [458, 338] width 19 height 19
type input "4:00 PM"
drag, startPoint x: 541, startPoint y: 406, endPoint x: 543, endPoint y: 400, distance: 6.2
click at [541, 406] on span at bounding box center [540, 410] width 74 height 19
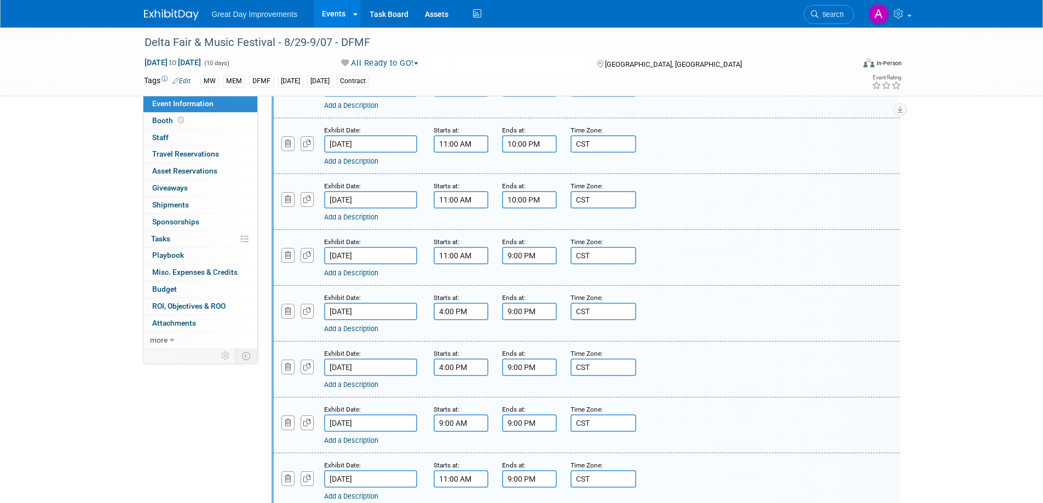
click at [464, 425] on input "9:00 AM" at bounding box center [461, 423] width 55 height 18
click at [472, 370] on input "4:00 PM" at bounding box center [461, 368] width 55 height 18
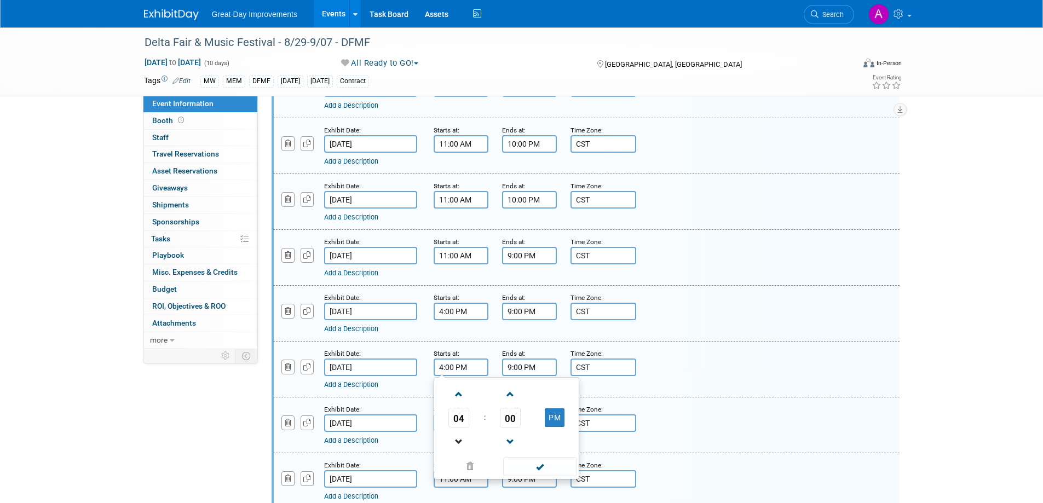
click at [462, 452] on link at bounding box center [458, 442] width 21 height 28
click at [460, 441] on span at bounding box center [458, 442] width 19 height 19
click at [460, 439] on span at bounding box center [458, 442] width 19 height 19
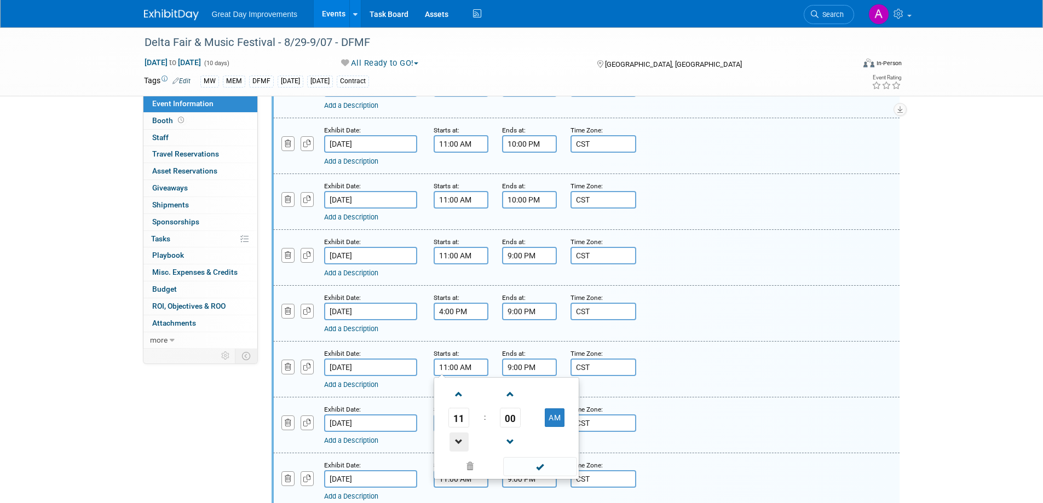
click at [460, 439] on span at bounding box center [458, 442] width 19 height 19
type input "9:00 AM"
click at [546, 463] on span at bounding box center [540, 466] width 74 height 19
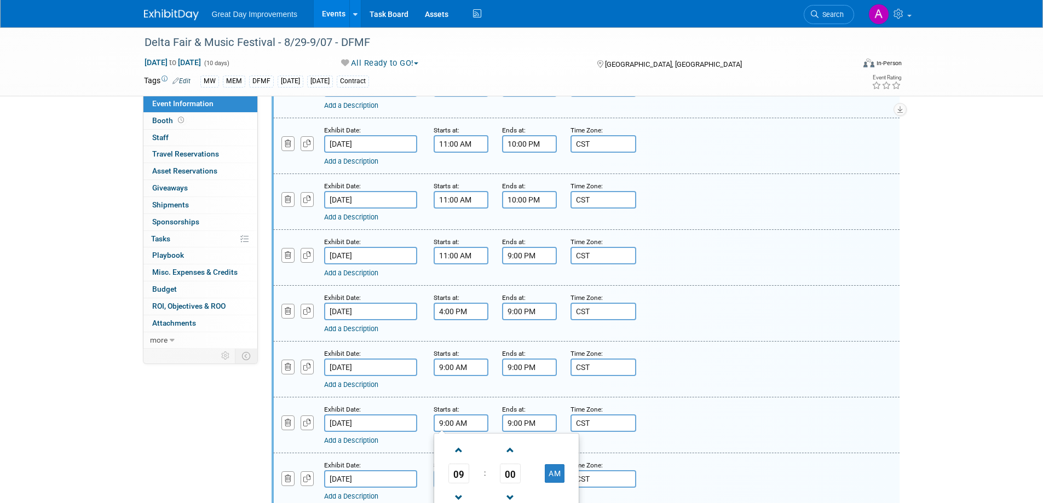
click at [470, 423] on input "9:00 AM" at bounding box center [461, 423] width 55 height 18
click at [466, 452] on span at bounding box center [458, 450] width 19 height 19
click at [465, 451] on span at bounding box center [458, 450] width 19 height 19
click at [464, 451] on span at bounding box center [458, 450] width 19 height 19
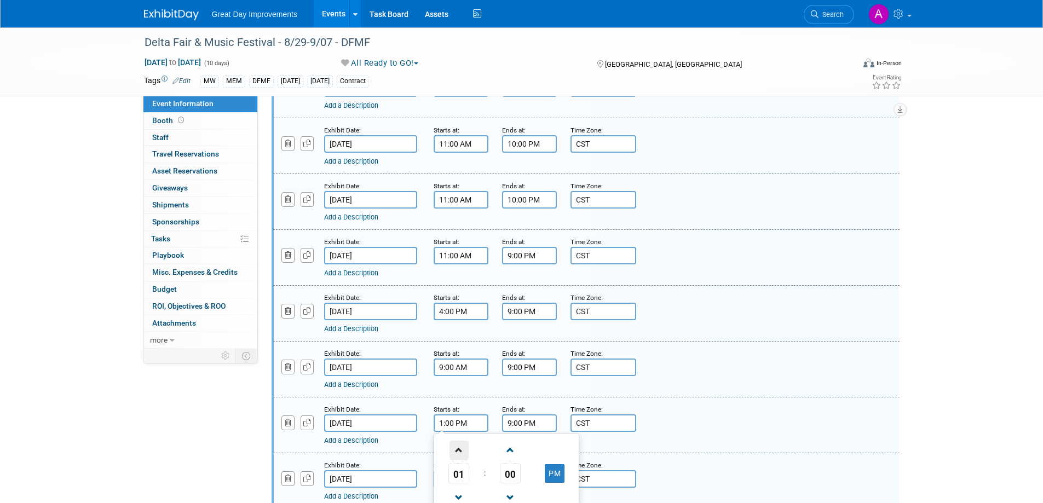
click at [464, 449] on span at bounding box center [458, 450] width 19 height 19
type input "4:00 PM"
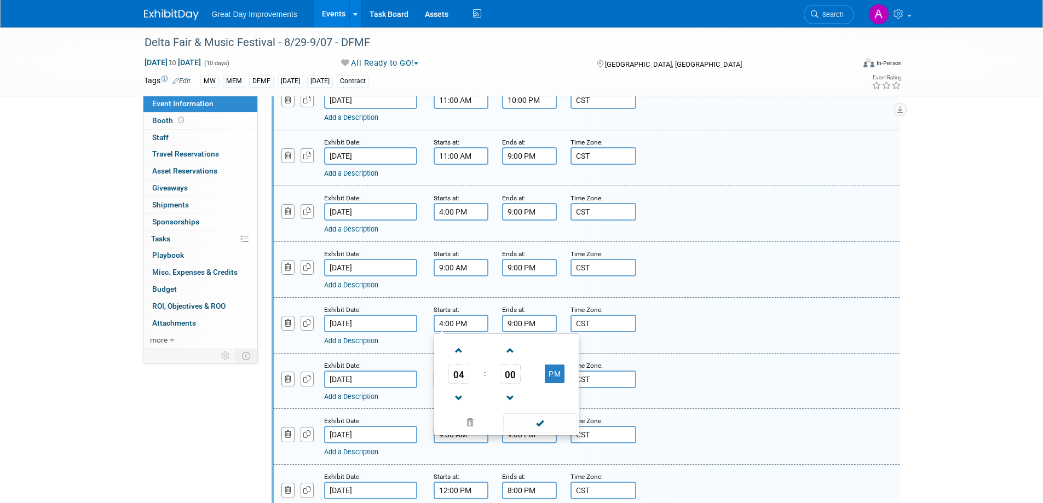
scroll to position [712, 0]
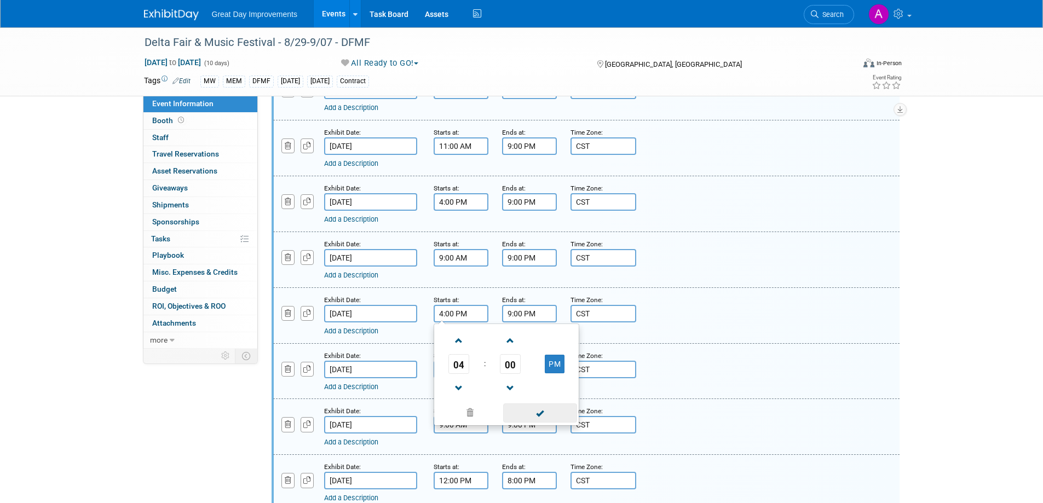
click at [524, 419] on span at bounding box center [540, 412] width 74 height 19
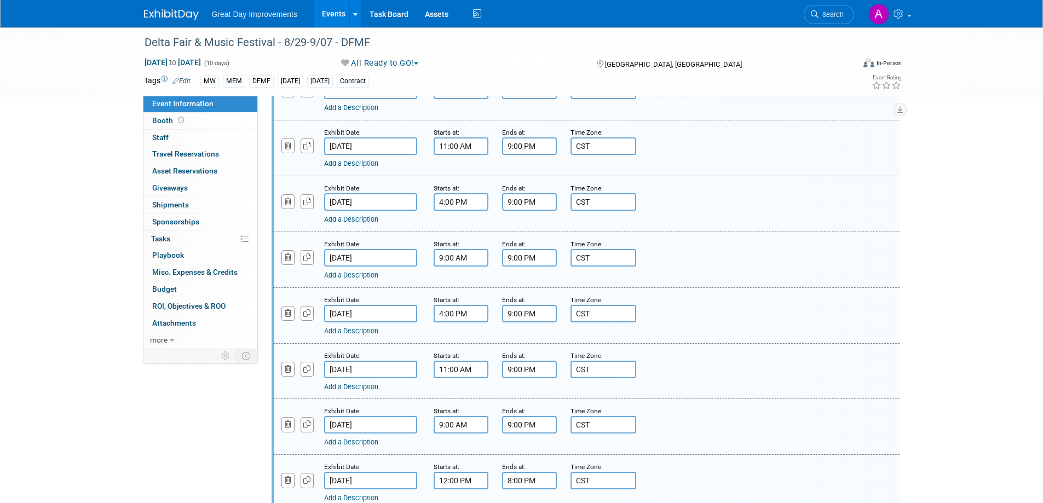
click at [474, 373] on input "11:00 AM" at bounding box center [461, 370] width 55 height 18
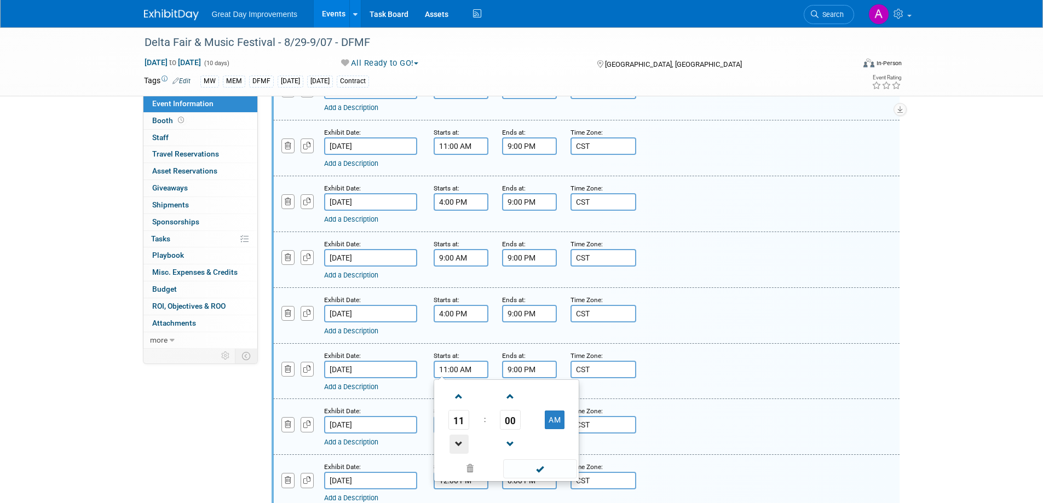
click at [453, 443] on span at bounding box center [458, 444] width 19 height 19
click at [454, 441] on span at bounding box center [458, 444] width 19 height 19
type input "9:00 AM"
click at [529, 465] on span at bounding box center [540, 468] width 74 height 19
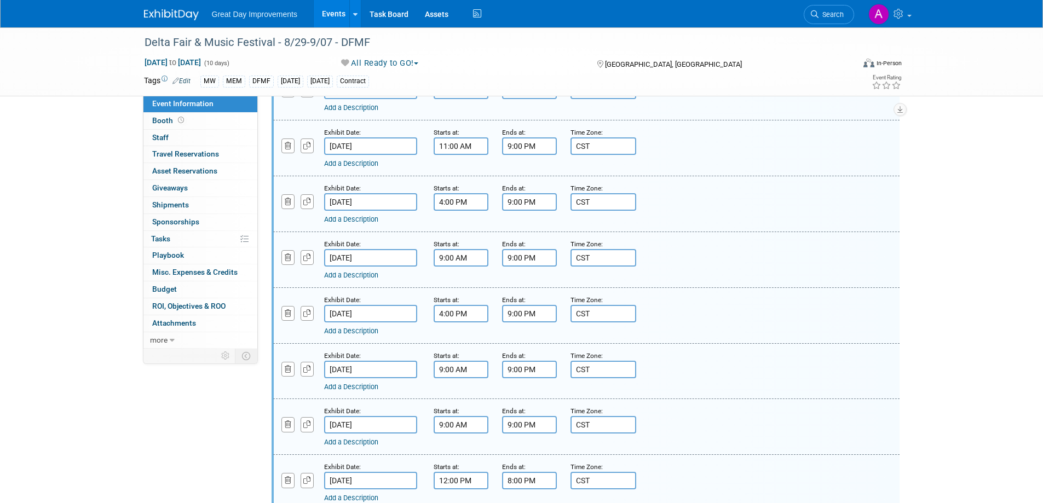
click at [583, 365] on input "CST" at bounding box center [603, 370] width 66 height 18
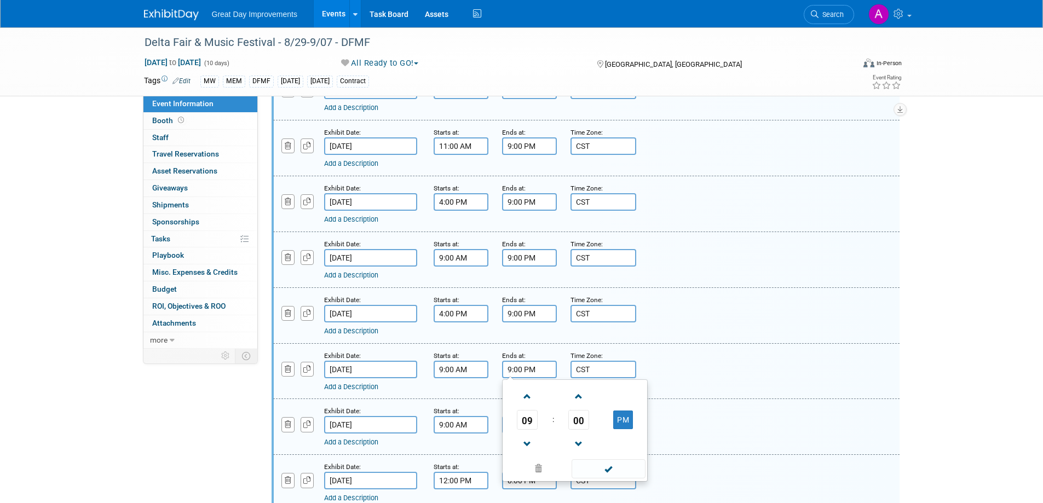
click at [528, 371] on input "9:00 PM" at bounding box center [529, 370] width 55 height 18
click at [523, 394] on span at bounding box center [527, 396] width 19 height 19
type input "10:00 PM"
click at [624, 469] on span at bounding box center [609, 468] width 74 height 19
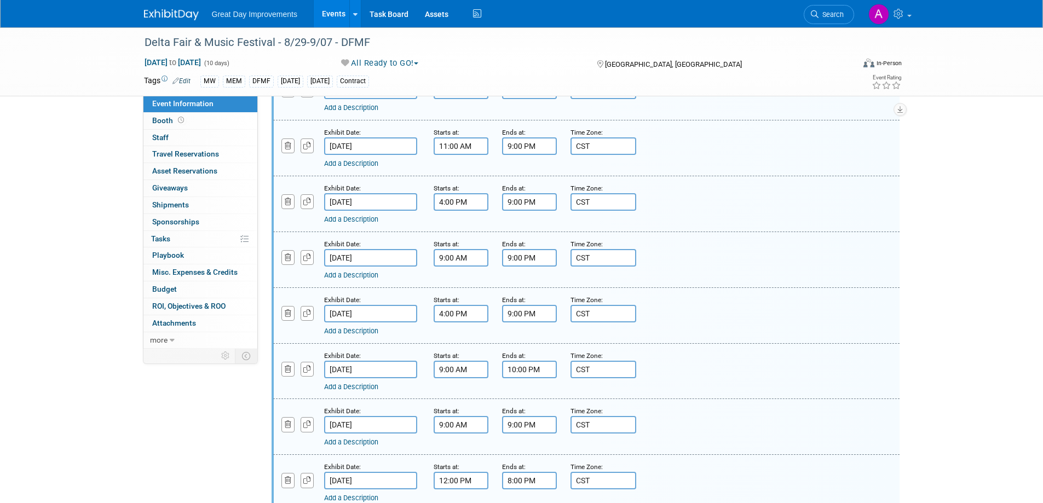
click at [475, 423] on input "9:00 AM" at bounding box center [461, 425] width 55 height 18
click at [453, 449] on span at bounding box center [458, 451] width 19 height 19
click at [454, 449] on span at bounding box center [458, 451] width 19 height 19
type input "11:00 AM"
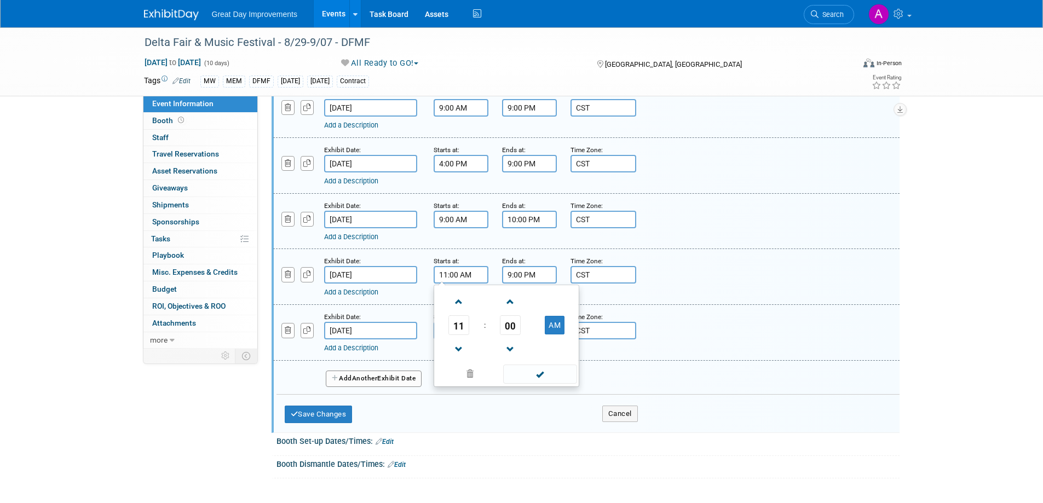
scroll to position [876, 0]
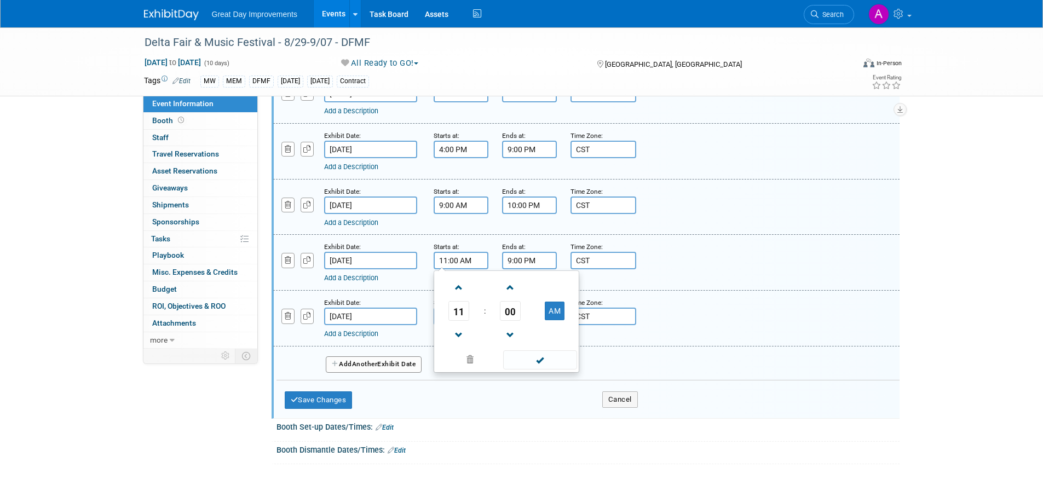
click at [547, 361] on span at bounding box center [540, 359] width 74 height 19
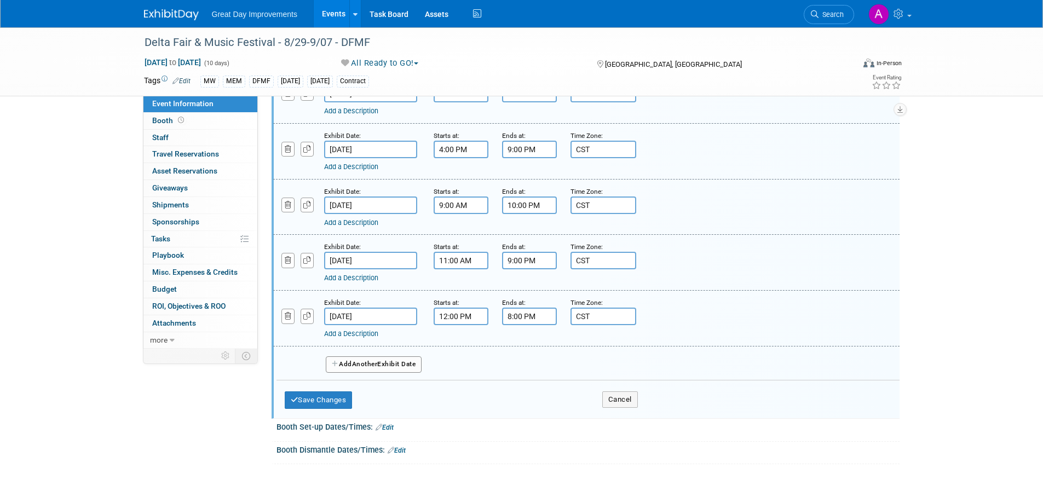
click at [532, 252] on div "Ends at: 9:00 PM" at bounding box center [528, 255] width 52 height 28
click at [532, 257] on input "9:00 PM" at bounding box center [529, 261] width 55 height 18
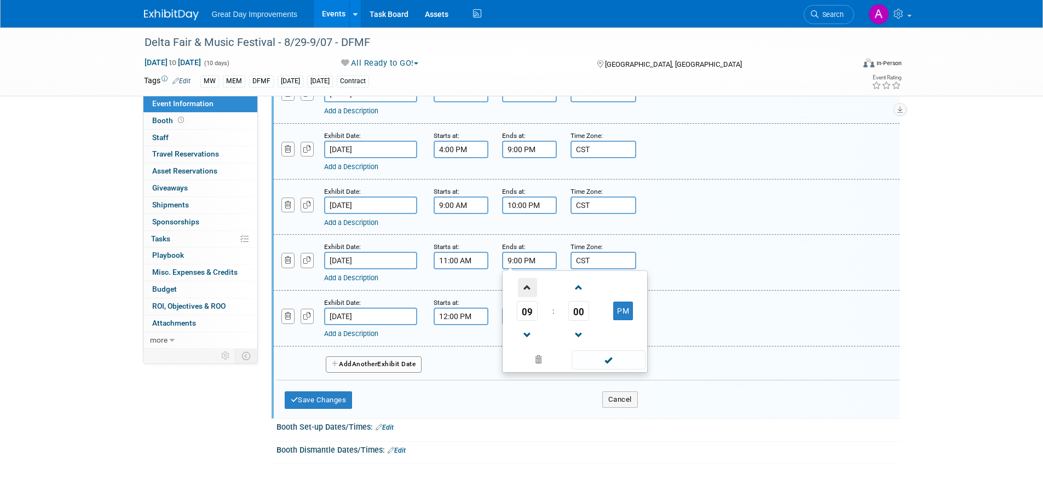
click at [523, 285] on span at bounding box center [527, 287] width 19 height 19
type input "10:00 PM"
click at [611, 362] on span at bounding box center [609, 359] width 74 height 19
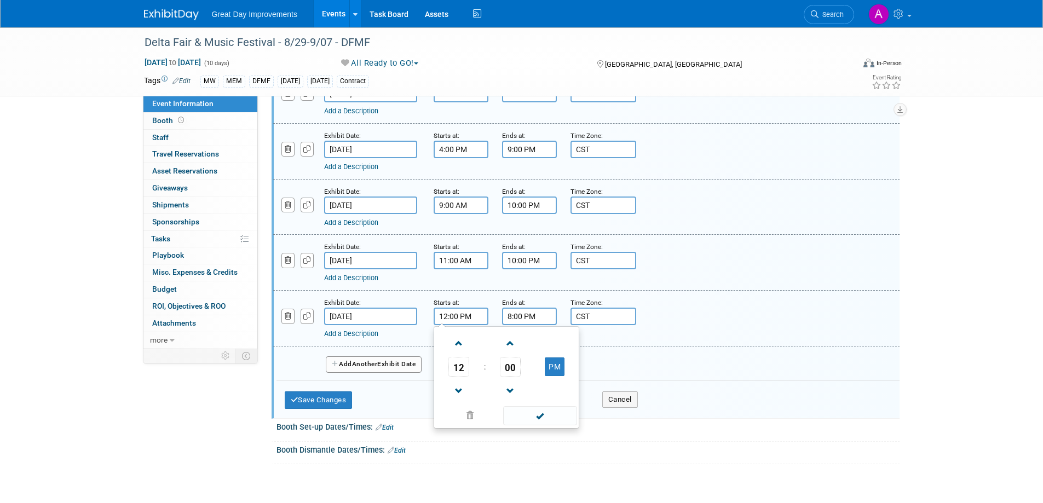
click at [472, 320] on input "12:00 PM" at bounding box center [461, 317] width 55 height 18
click at [455, 389] on span at bounding box center [458, 391] width 19 height 19
type input "11:00 AM"
click at [545, 418] on span at bounding box center [540, 415] width 74 height 19
click at [540, 318] on input "8:00 PM" at bounding box center [529, 317] width 55 height 18
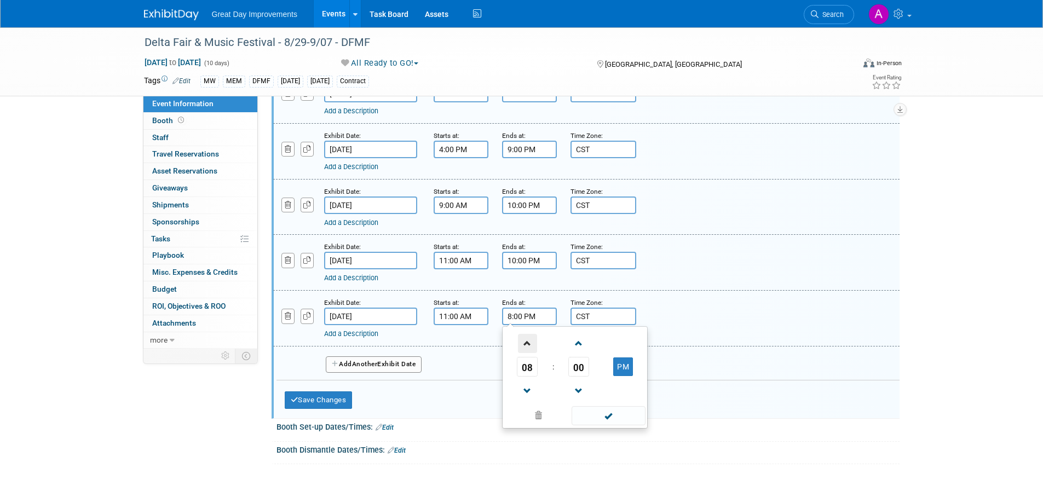
click at [531, 341] on span at bounding box center [527, 343] width 19 height 19
type input "9:00 PM"
click at [625, 414] on span at bounding box center [609, 415] width 74 height 19
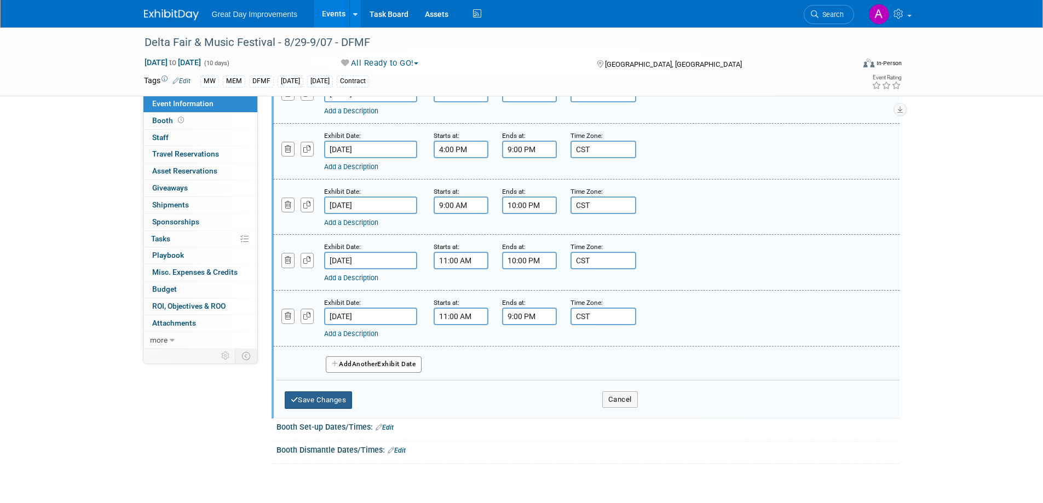
click at [344, 399] on button "Save Changes" at bounding box center [319, 400] width 68 height 18
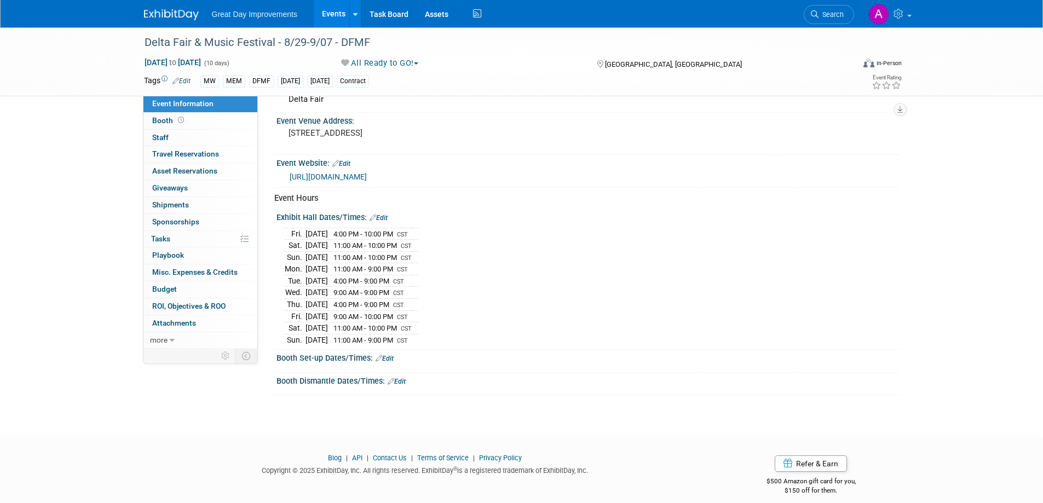
scroll to position [444, 0]
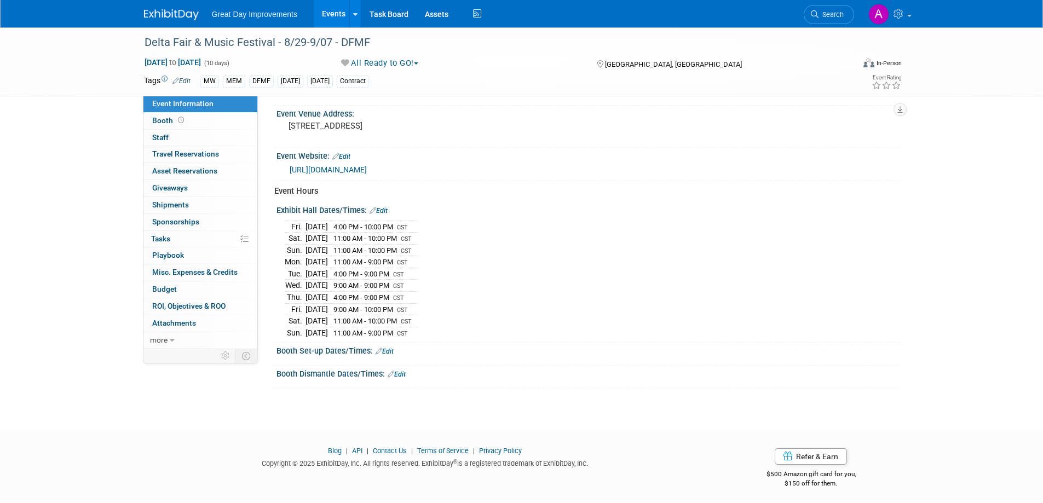
click at [391, 348] on link "Edit" at bounding box center [385, 352] width 18 height 8
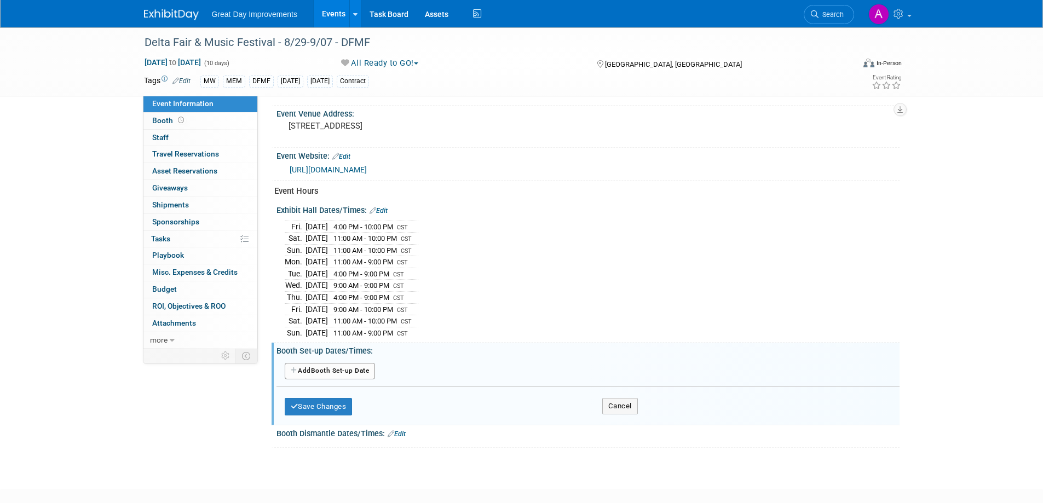
click at [354, 368] on button "Add Another Booth Set-up Date" at bounding box center [330, 371] width 91 height 16
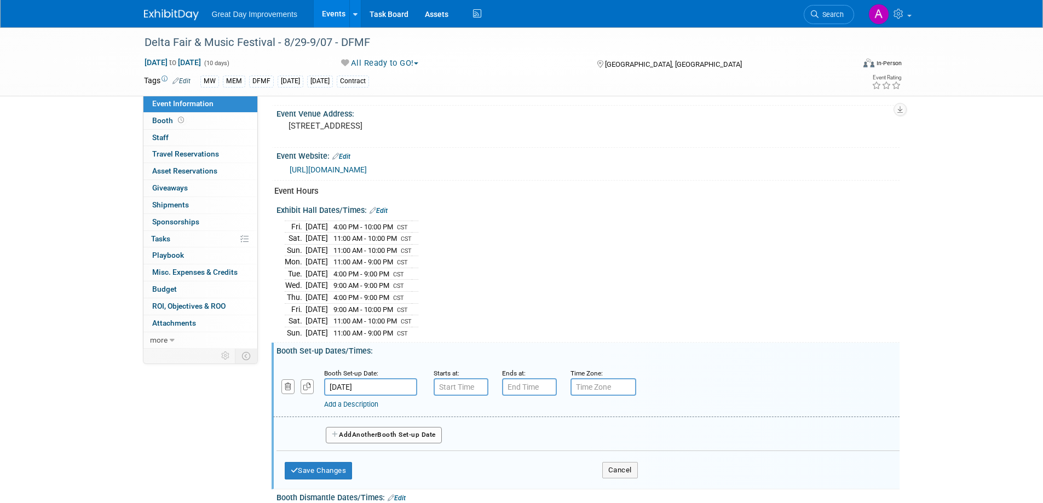
click at [396, 382] on input "Aug 29, 2025" at bounding box center [370, 387] width 93 height 18
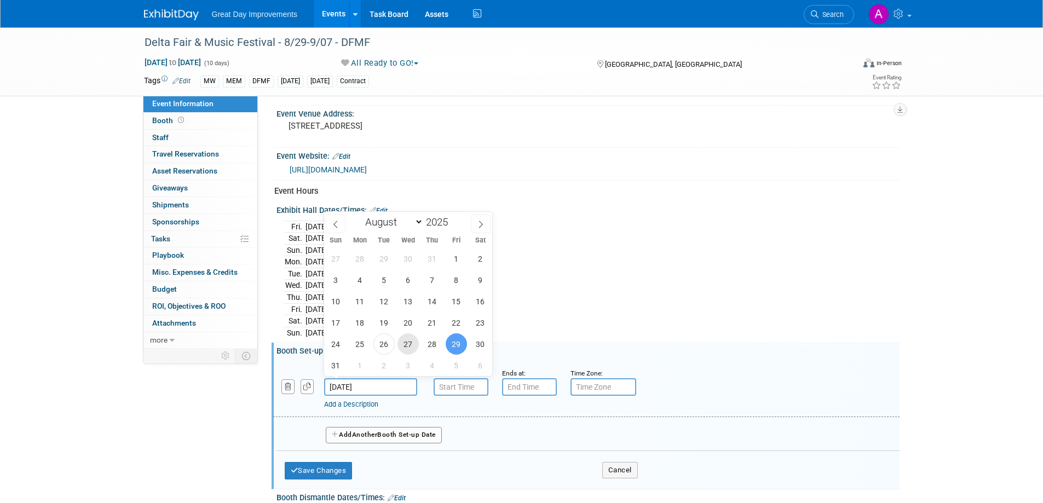
click at [410, 345] on span "27" at bounding box center [407, 343] width 21 height 21
type input "Aug 27, 2025"
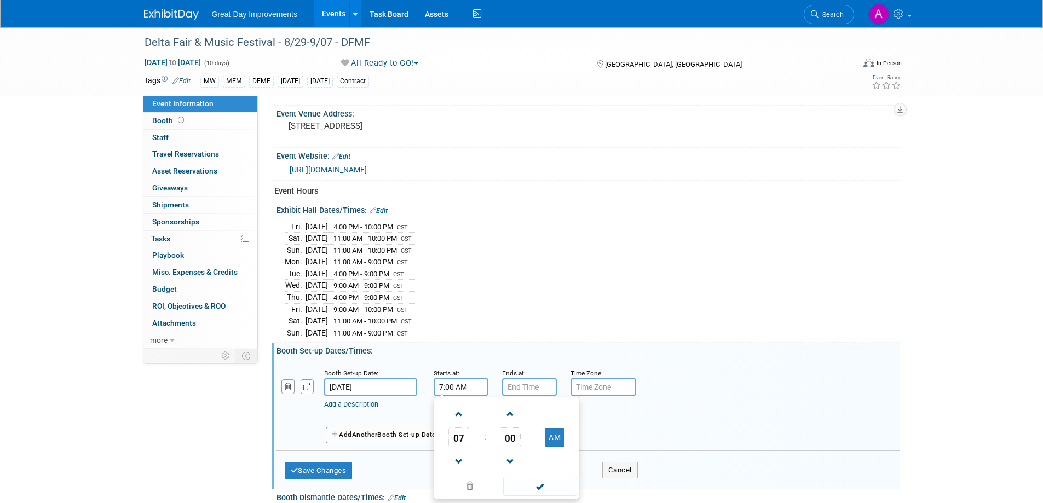
click at [465, 383] on input "7:00 AM" at bounding box center [461, 387] width 55 height 18
click at [465, 408] on span at bounding box center [458, 414] width 19 height 19
click at [465, 412] on span at bounding box center [458, 414] width 19 height 19
type input "9:00 AM"
click at [547, 485] on span at bounding box center [540, 486] width 74 height 19
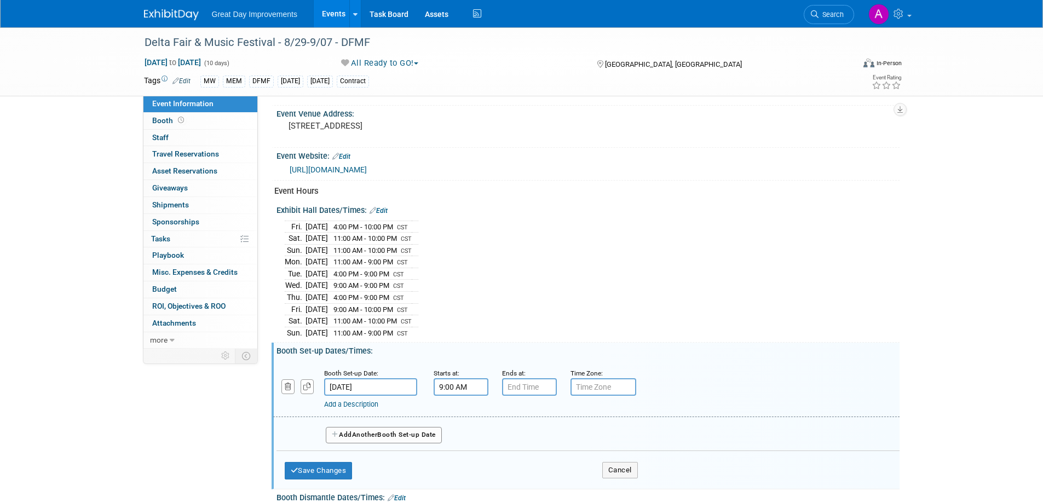
drag, startPoint x: 530, startPoint y: 374, endPoint x: 533, endPoint y: 384, distance: 10.8
click at [530, 376] on div "Ends at:" at bounding box center [528, 381] width 52 height 28
click at [532, 396] on div "Add a Description Description:" at bounding box center [558, 403] width 468 height 14
type input "7:00 PM"
click at [529, 391] on input "7:00 PM" at bounding box center [529, 387] width 55 height 18
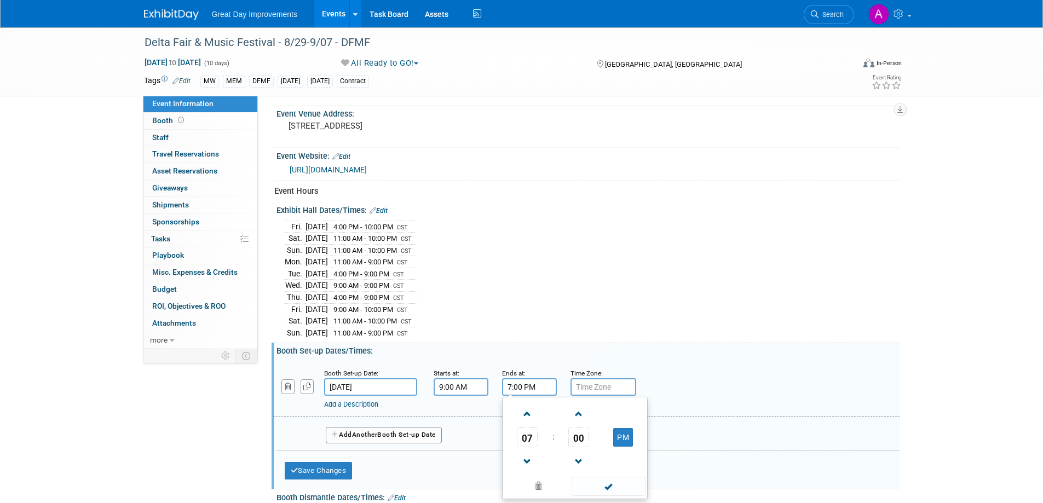
click at [601, 477] on span at bounding box center [609, 486] width 74 height 19
click at [608, 379] on input "text" at bounding box center [603, 387] width 66 height 18
type input "c"
type input "CST"
click at [354, 434] on button "Add Another Booth Set-up Date" at bounding box center [384, 435] width 116 height 16
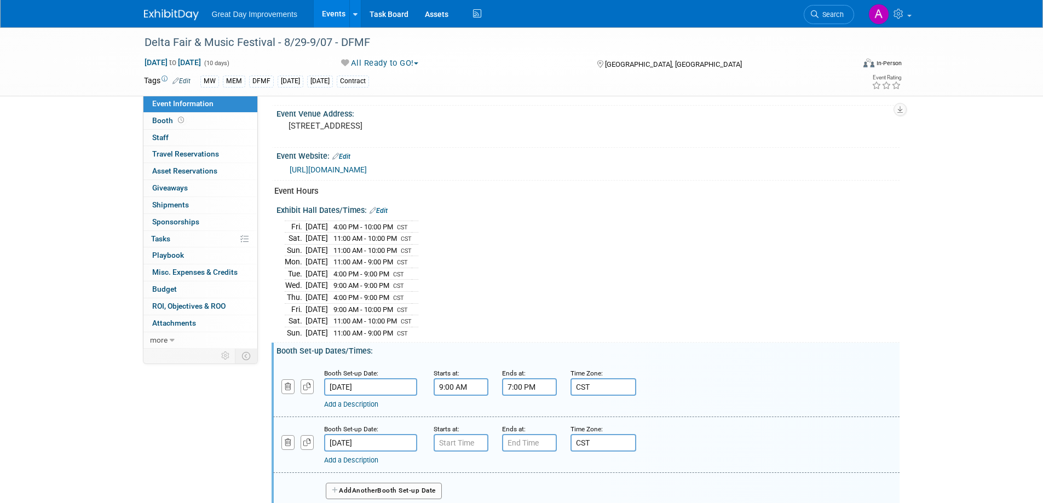
click at [453, 429] on div "Starts at:" at bounding box center [460, 428] width 52 height 11
click at [476, 439] on input "7:00 AM" at bounding box center [461, 443] width 55 height 18
click at [456, 465] on span at bounding box center [458, 469] width 19 height 19
click at [456, 463] on span at bounding box center [458, 469] width 19 height 19
type input "9:00 AM"
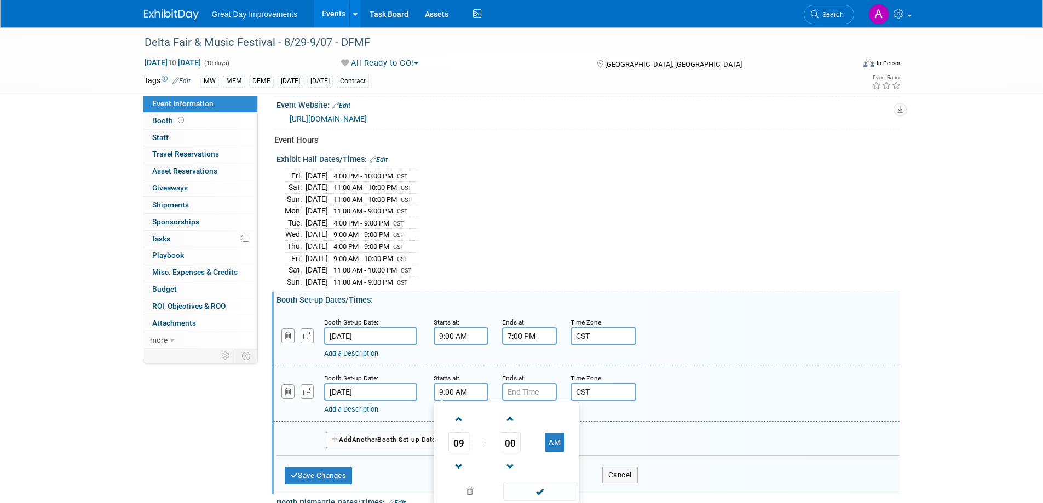
scroll to position [554, 0]
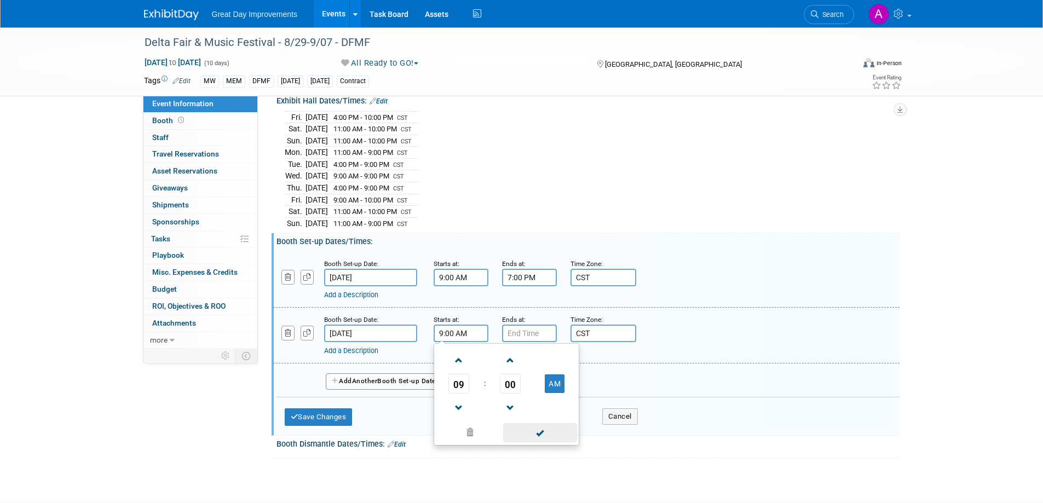
click at [563, 430] on span at bounding box center [540, 432] width 74 height 19
type input "7:00 PM"
click at [537, 329] on input "7:00 PM" at bounding box center [529, 334] width 55 height 18
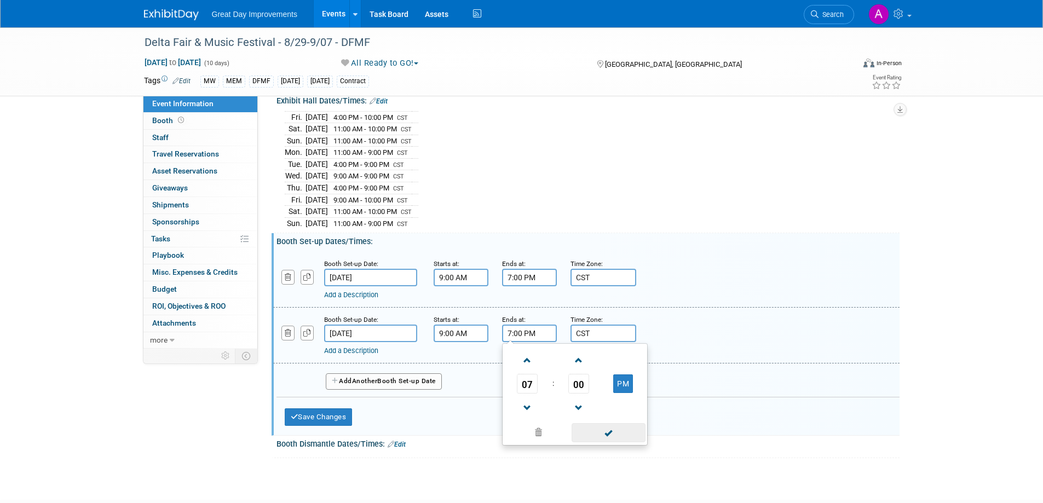
click at [610, 429] on span at bounding box center [609, 432] width 74 height 19
click at [372, 373] on button "Add Another Booth Set-up Date" at bounding box center [384, 381] width 116 height 16
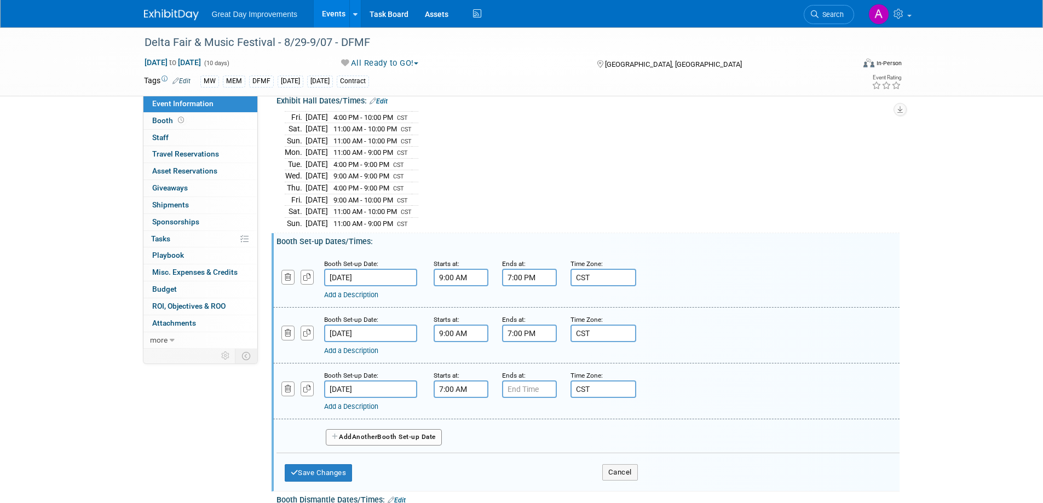
click at [467, 386] on input "7:00 AM" at bounding box center [461, 390] width 55 height 18
click at [461, 413] on span at bounding box center [458, 416] width 19 height 19
type input "9:00 AM"
drag, startPoint x: 538, startPoint y: 486, endPoint x: 532, endPoint y: 453, distance: 33.4
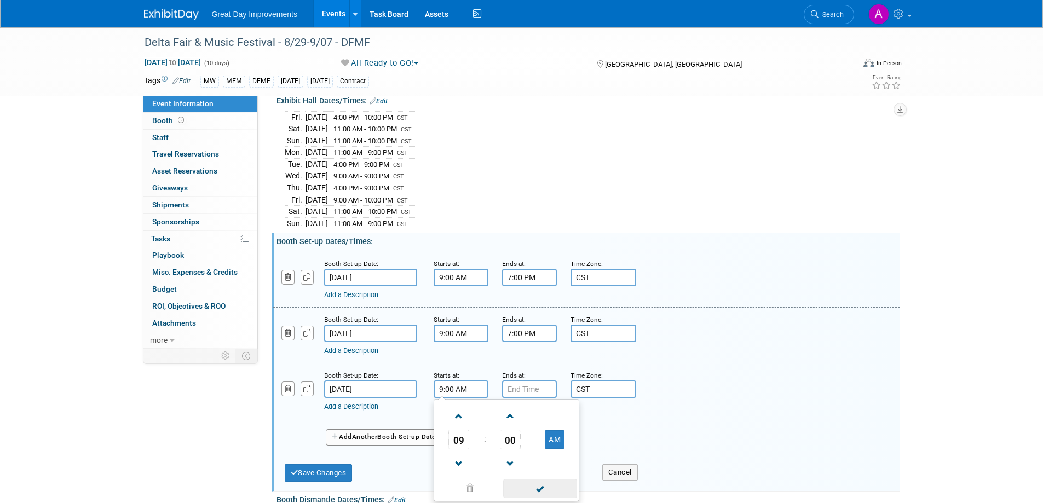
click at [538, 485] on span at bounding box center [540, 488] width 74 height 19
click at [537, 393] on input "7:00 PM" at bounding box center [529, 390] width 55 height 18
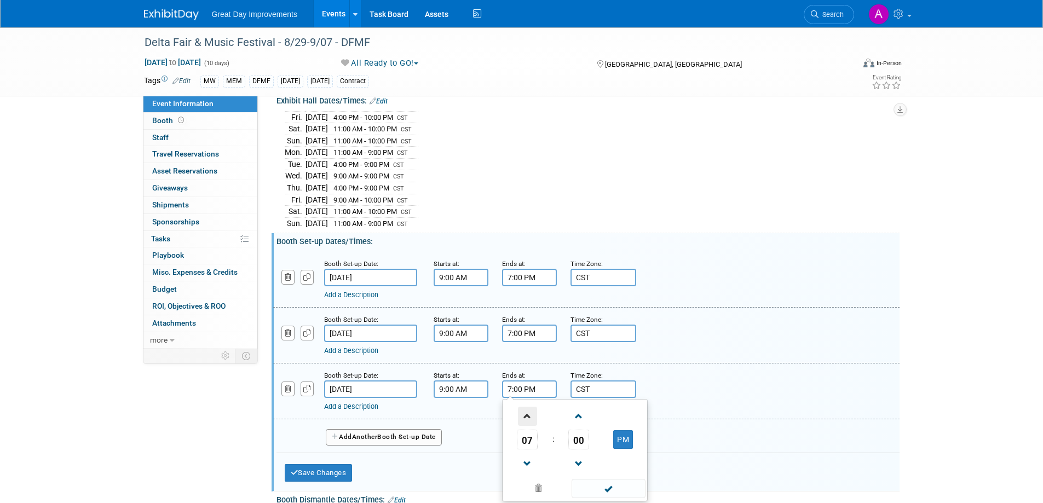
click at [527, 411] on span at bounding box center [527, 416] width 19 height 19
click at [528, 410] on span at bounding box center [527, 416] width 19 height 19
click at [526, 454] on span at bounding box center [527, 463] width 19 height 19
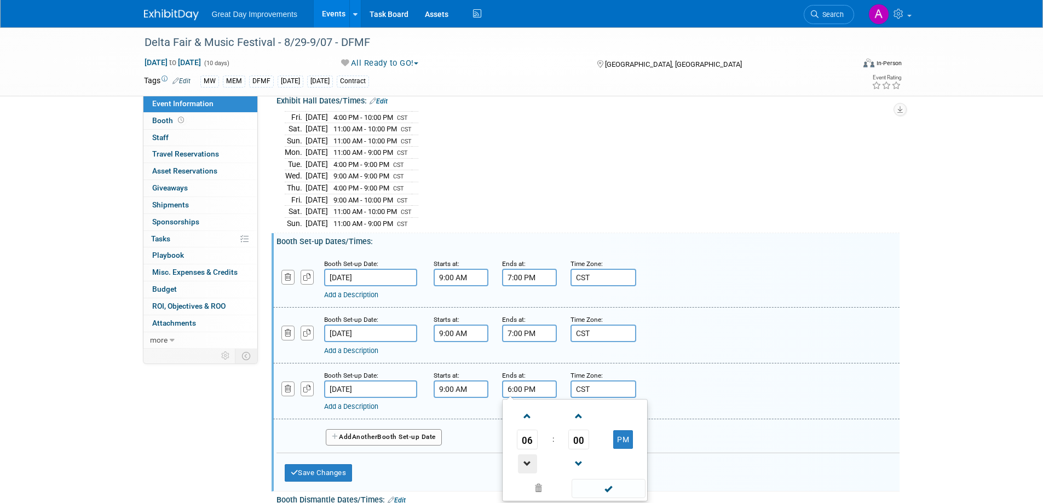
click at [526, 454] on span at bounding box center [527, 463] width 19 height 19
click at [525, 454] on span at bounding box center [527, 463] width 19 height 19
click at [524, 449] on link at bounding box center [527, 463] width 21 height 28
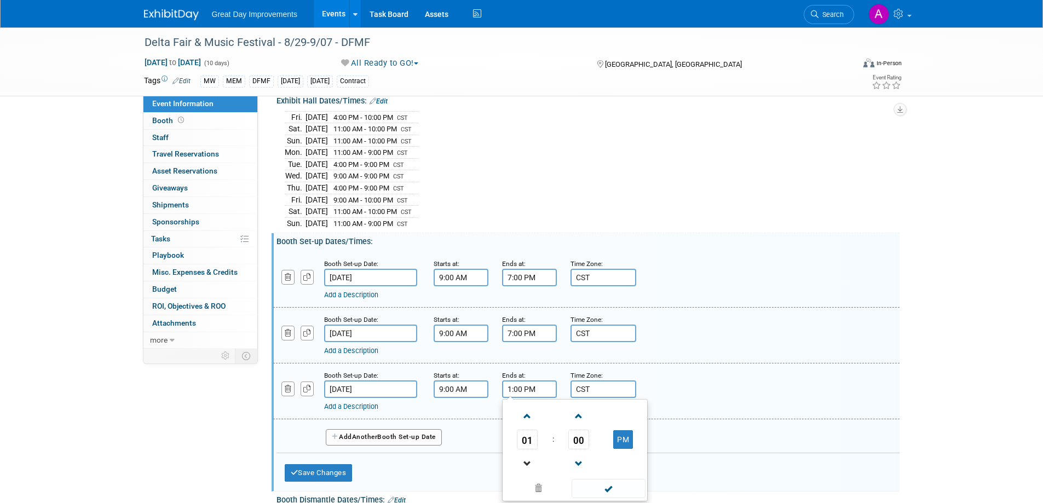
click at [524, 449] on link at bounding box center [527, 463] width 21 height 28
type input "11:00 AM"
click at [619, 484] on span at bounding box center [609, 488] width 74 height 19
click at [322, 470] on button "Save Changes" at bounding box center [319, 473] width 68 height 18
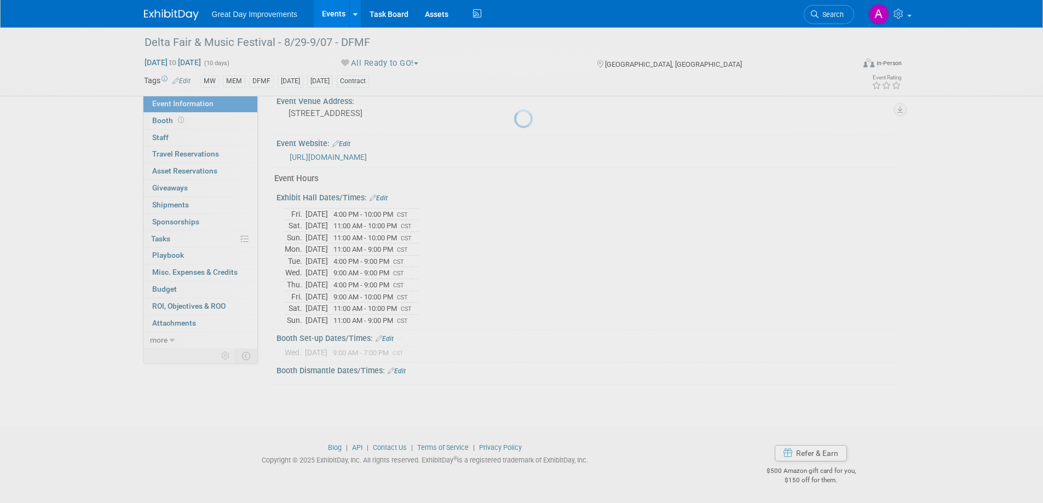
scroll to position [442, 0]
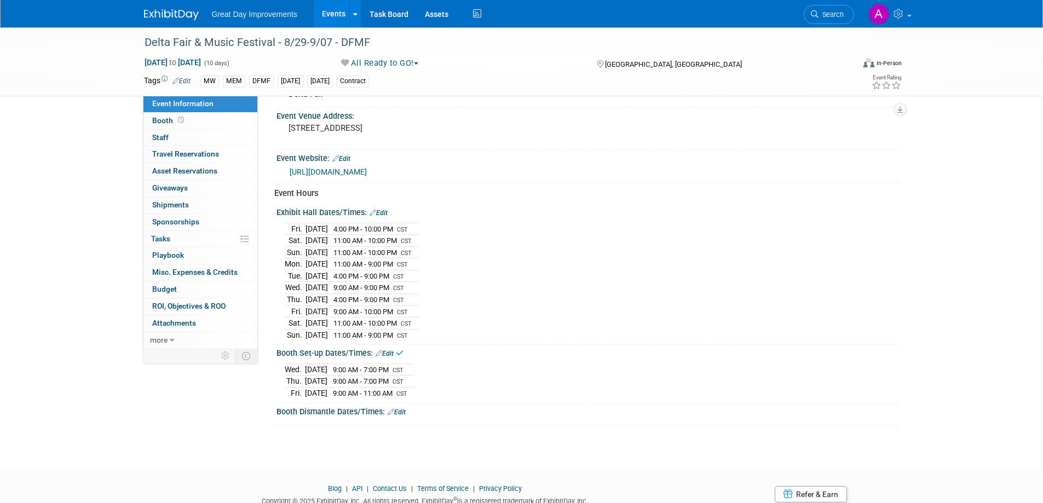
click at [403, 408] on link "Edit" at bounding box center [397, 412] width 18 height 8
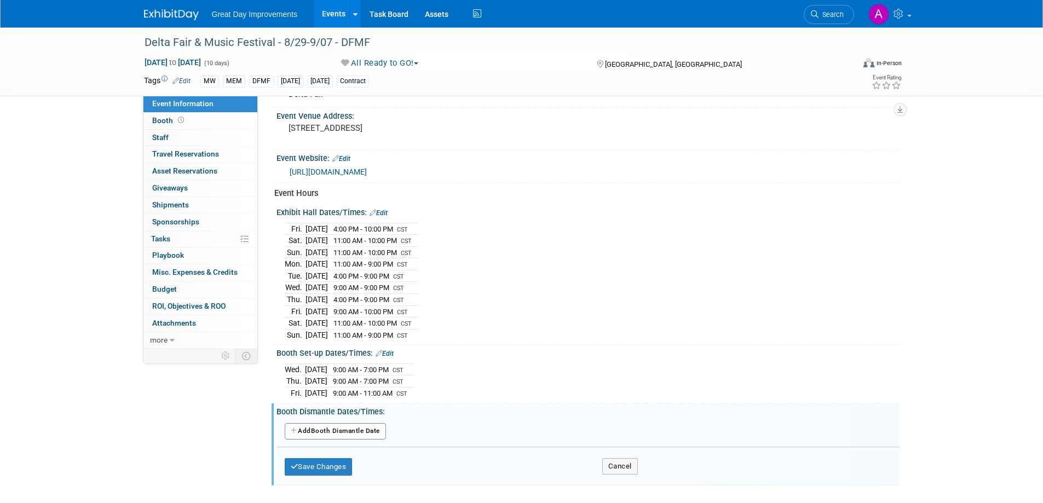
click at [360, 430] on button "Add Another Booth Dismantle Date" at bounding box center [335, 431] width 101 height 16
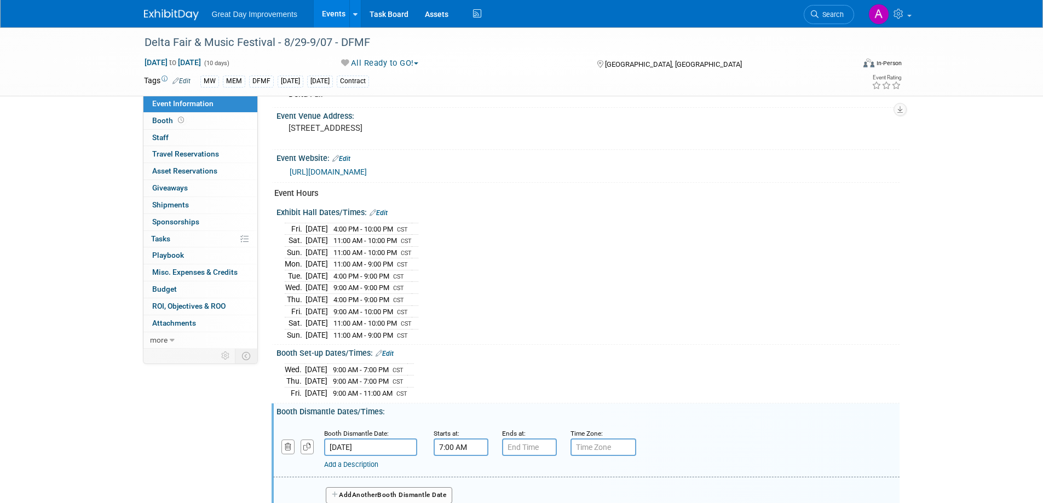
click at [460, 444] on input "7:00 AM" at bounding box center [461, 448] width 55 height 18
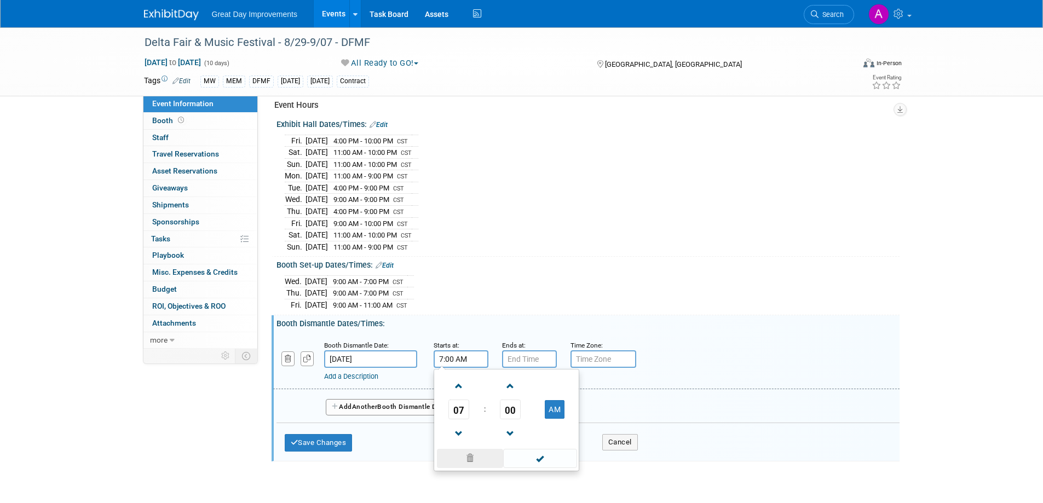
scroll to position [551, 0]
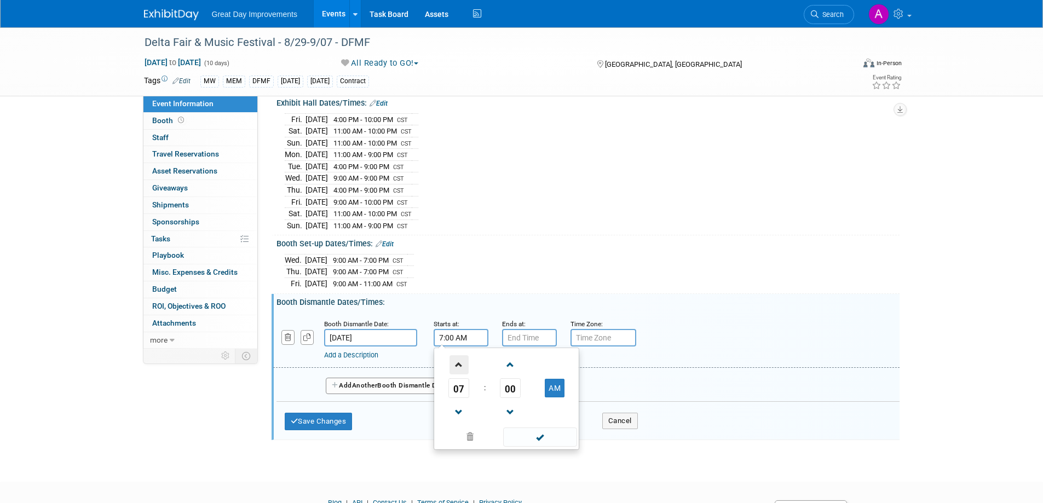
click at [457, 362] on span at bounding box center [458, 364] width 19 height 19
click at [457, 361] on span at bounding box center [458, 364] width 19 height 19
click at [457, 360] on span at bounding box center [458, 364] width 19 height 19
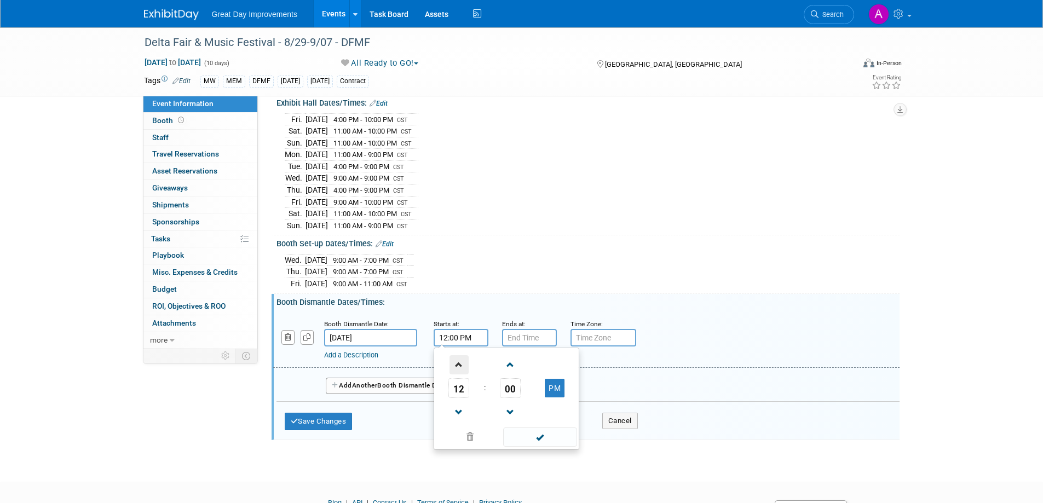
click at [457, 360] on span at bounding box center [458, 364] width 19 height 19
click at [457, 361] on span at bounding box center [458, 364] width 19 height 19
click at [457, 360] on span at bounding box center [458, 364] width 19 height 19
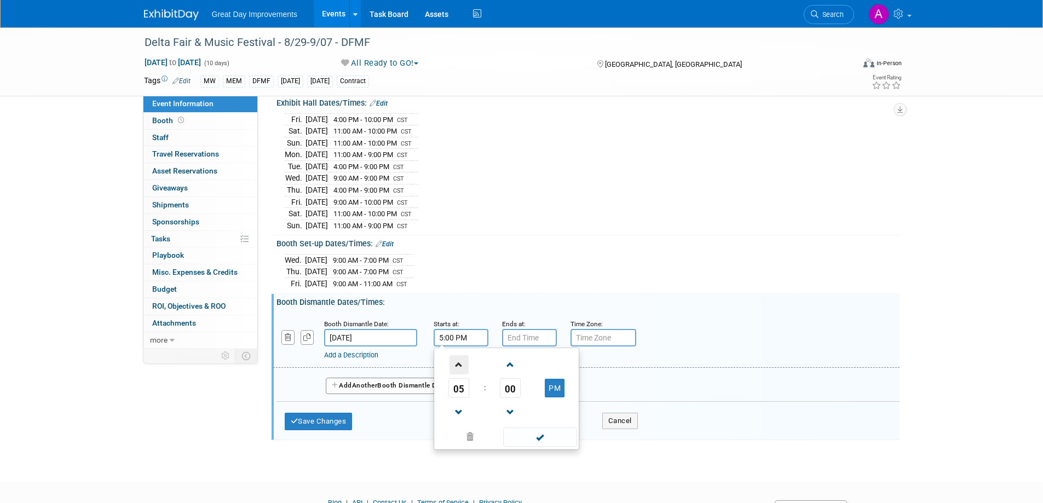
click at [457, 360] on span at bounding box center [458, 364] width 19 height 19
click at [456, 361] on span at bounding box center [458, 364] width 19 height 19
click at [456, 362] on span at bounding box center [458, 364] width 19 height 19
type input "9:00 PM"
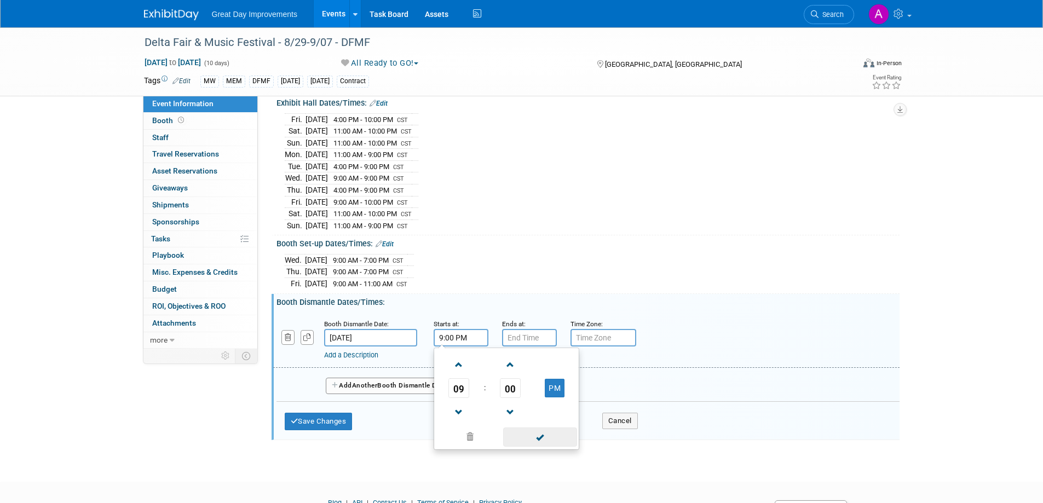
click at [549, 437] on span at bounding box center [540, 437] width 74 height 19
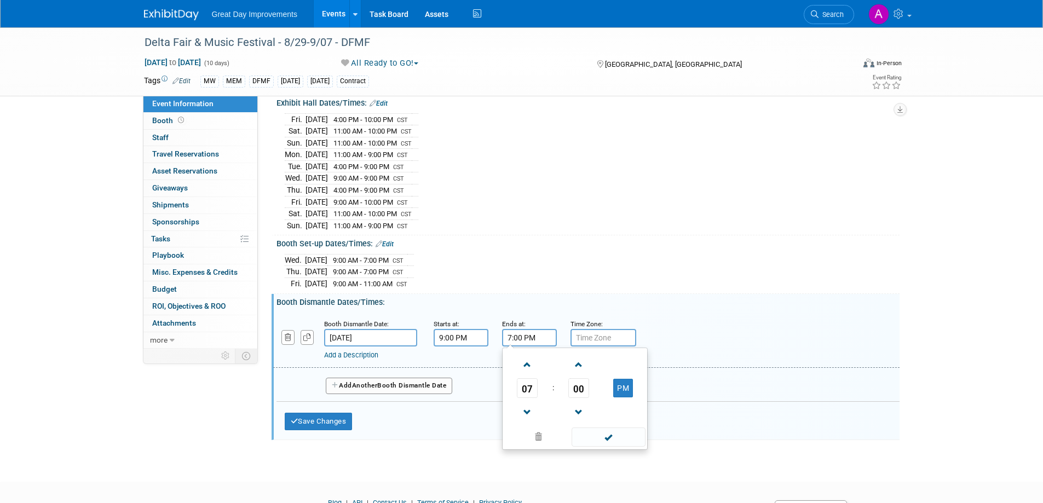
drag, startPoint x: 536, startPoint y: 336, endPoint x: 532, endPoint y: 340, distance: 6.2
click at [536, 335] on input "7:00 PM" at bounding box center [529, 338] width 55 height 18
click at [527, 359] on span at bounding box center [527, 364] width 19 height 19
click at [526, 358] on span at bounding box center [527, 364] width 19 height 19
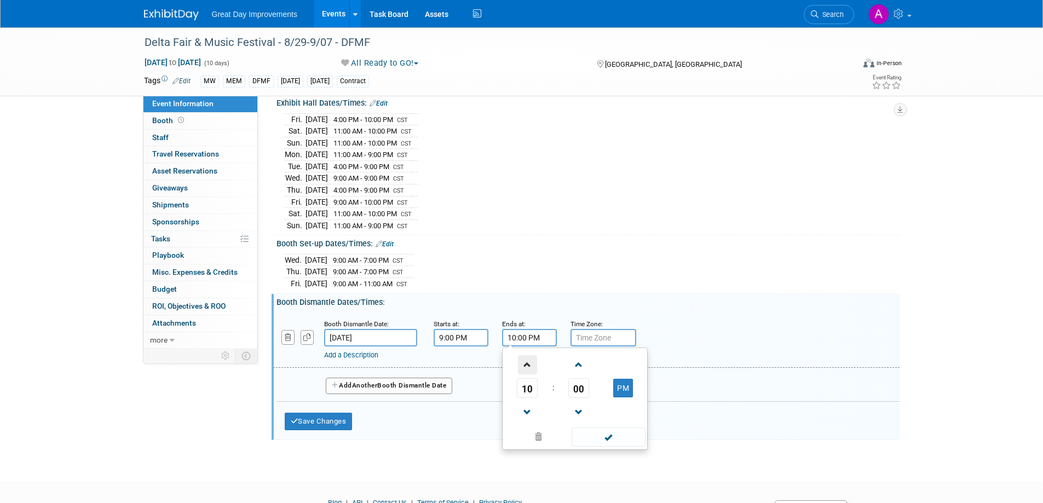
click at [526, 358] on span at bounding box center [527, 364] width 19 height 19
click at [522, 408] on span at bounding box center [527, 412] width 19 height 19
type input "10:00 PM"
click at [606, 446] on div "10 : 00 PM 12 01 02 03 04 05 06 07 08 09 10 11 00 05 10 15 20 25 30 35 40 45 50…" at bounding box center [575, 399] width 146 height 102
click at [606, 432] on span at bounding box center [609, 437] width 74 height 19
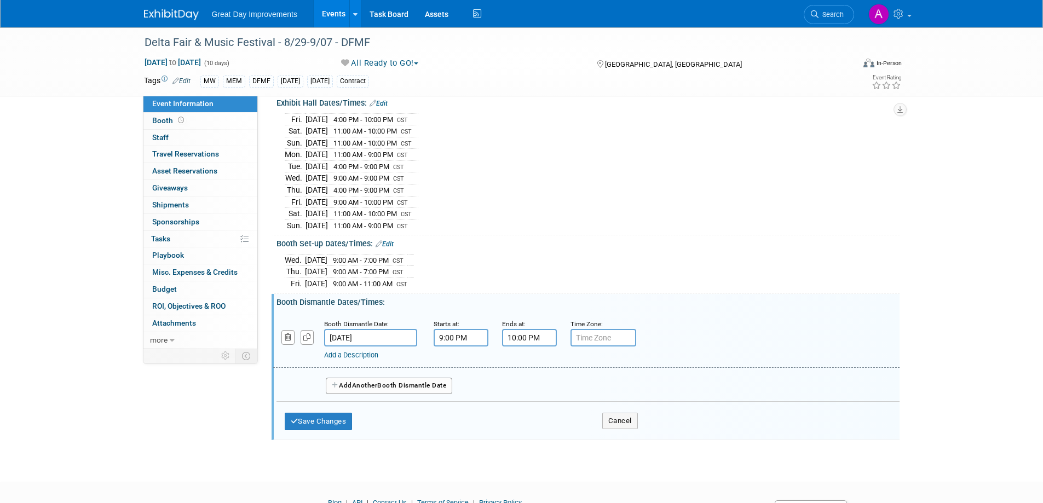
click at [592, 335] on input "text" at bounding box center [603, 338] width 66 height 18
type input "CST"
click at [304, 418] on button "Save Changes" at bounding box center [319, 422] width 68 height 18
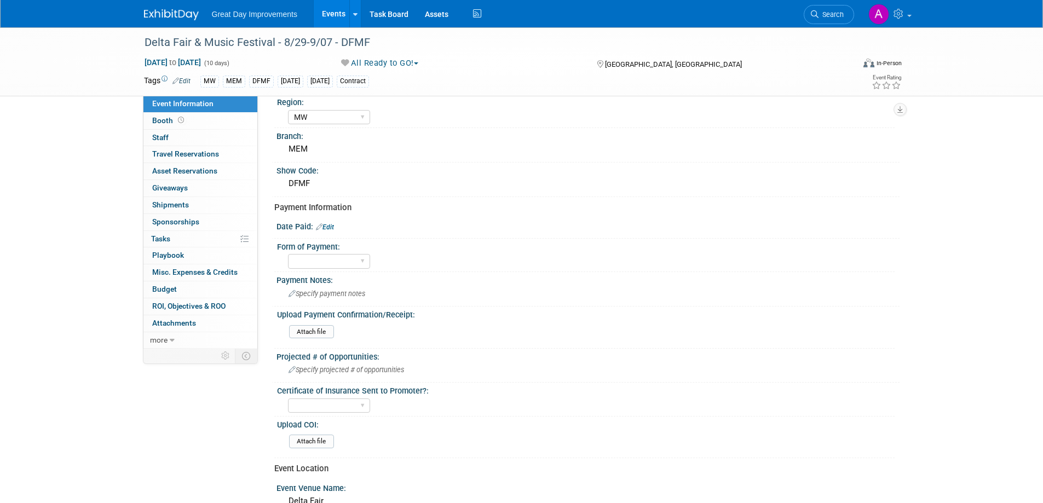
scroll to position [55, 0]
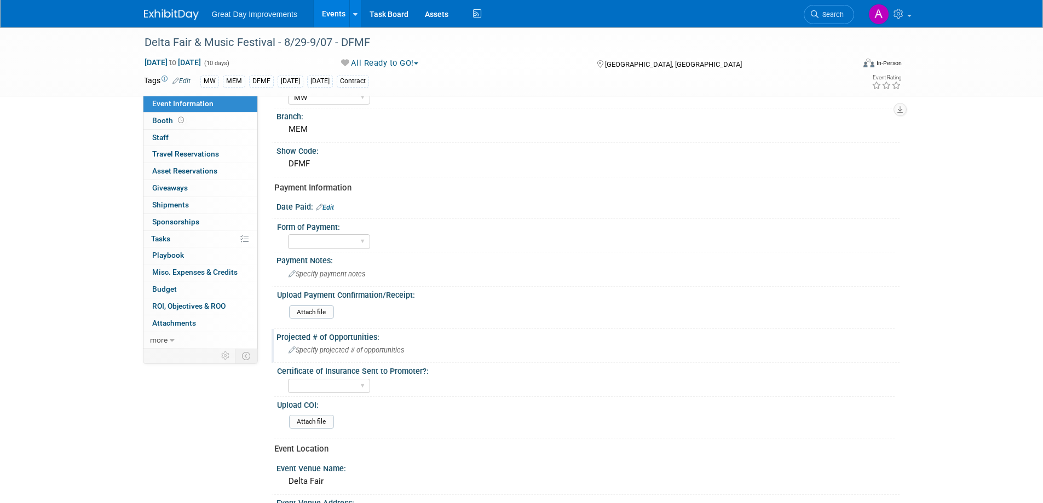
click at [336, 347] on span "Specify projected # of opportunities" at bounding box center [347, 350] width 116 height 8
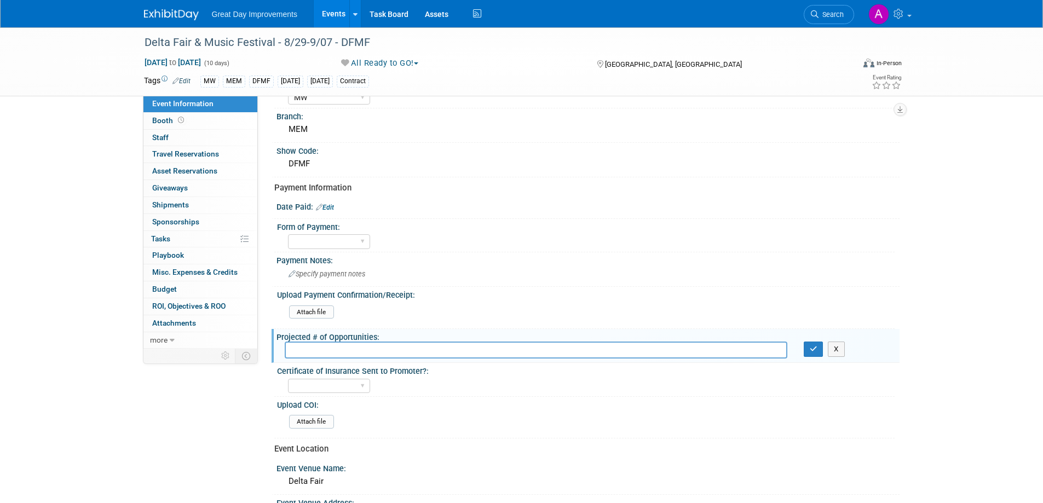
click at [407, 347] on input "text" at bounding box center [536, 350] width 503 height 17
type input "4"
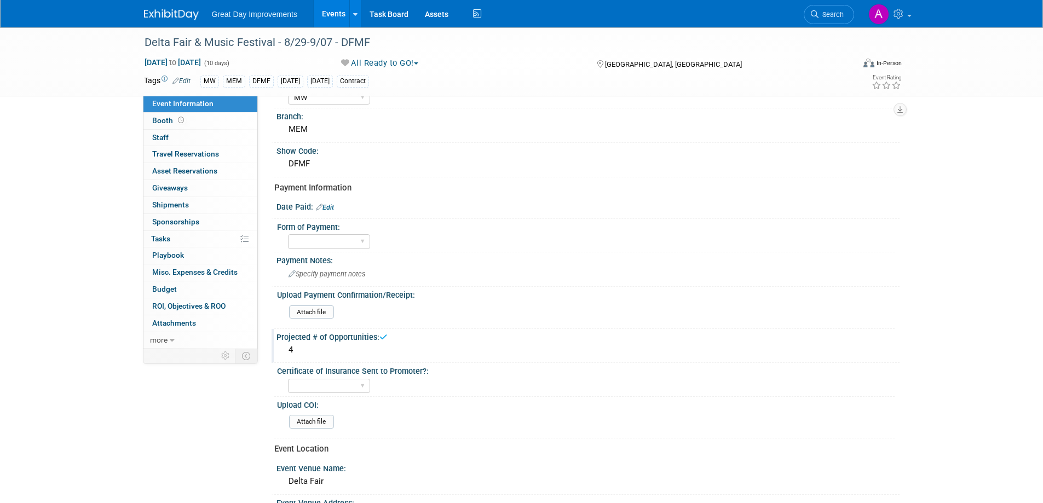
click at [382, 349] on div "4" at bounding box center [588, 350] width 607 height 17
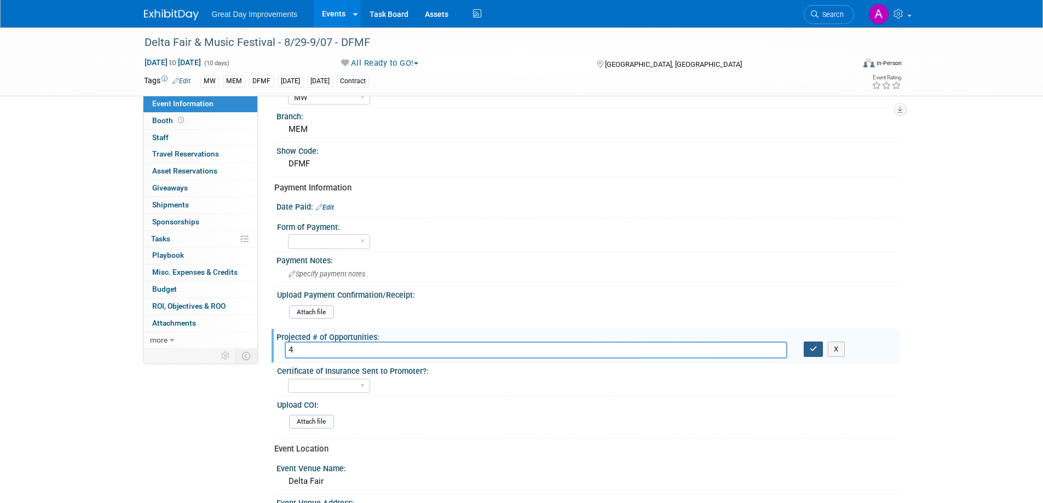
click at [818, 347] on button "button" at bounding box center [814, 349] width 20 height 15
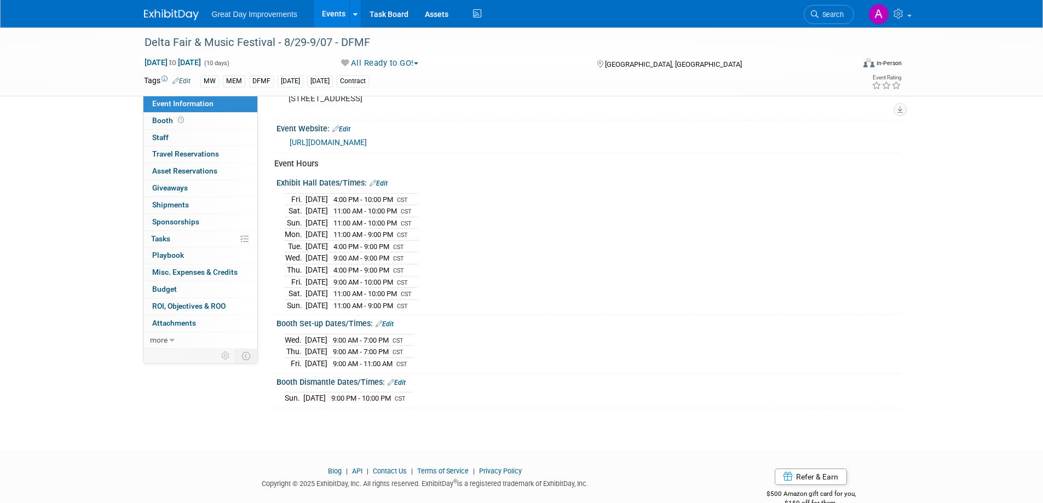
scroll to position [490, 0]
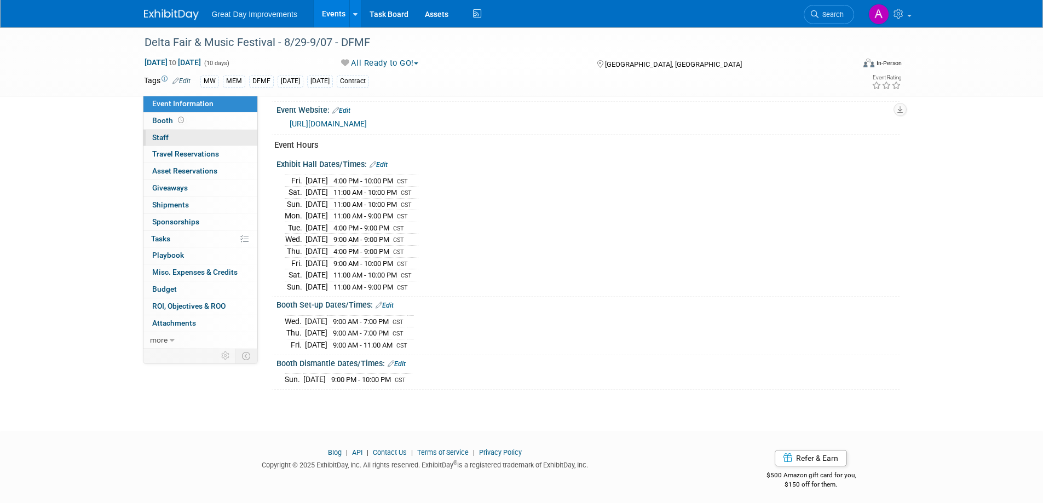
click at [193, 133] on link "0 Staff 0" at bounding box center [200, 138] width 114 height 16
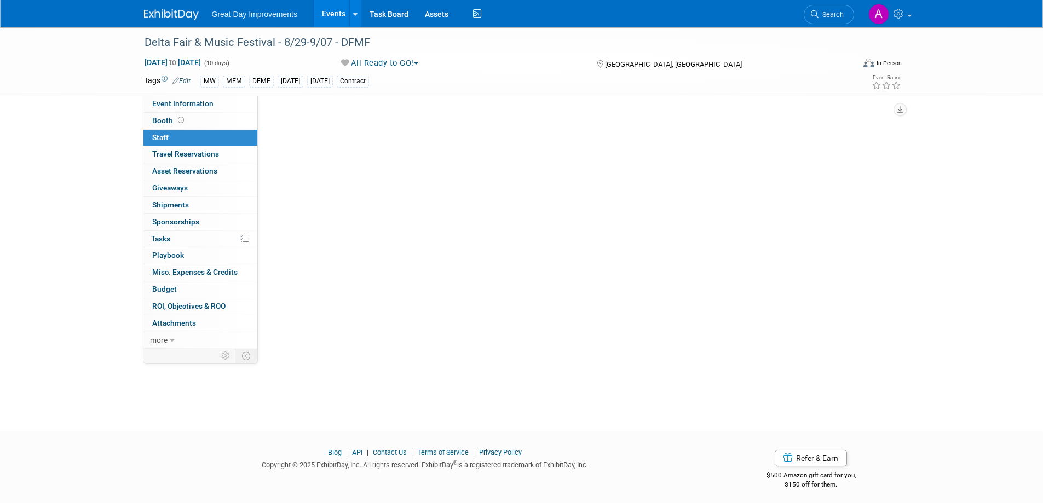
scroll to position [0, 0]
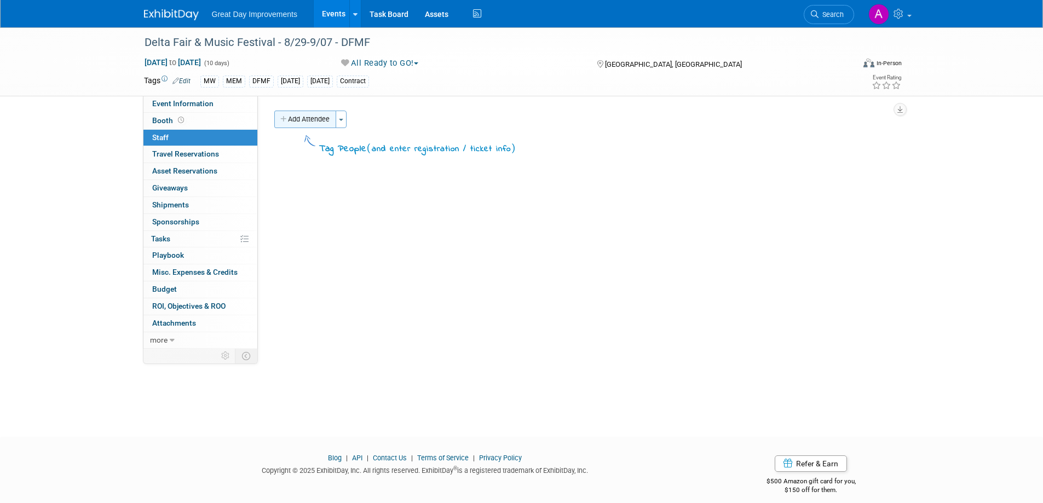
click at [315, 115] on button "Add Attendee" at bounding box center [305, 120] width 62 height 18
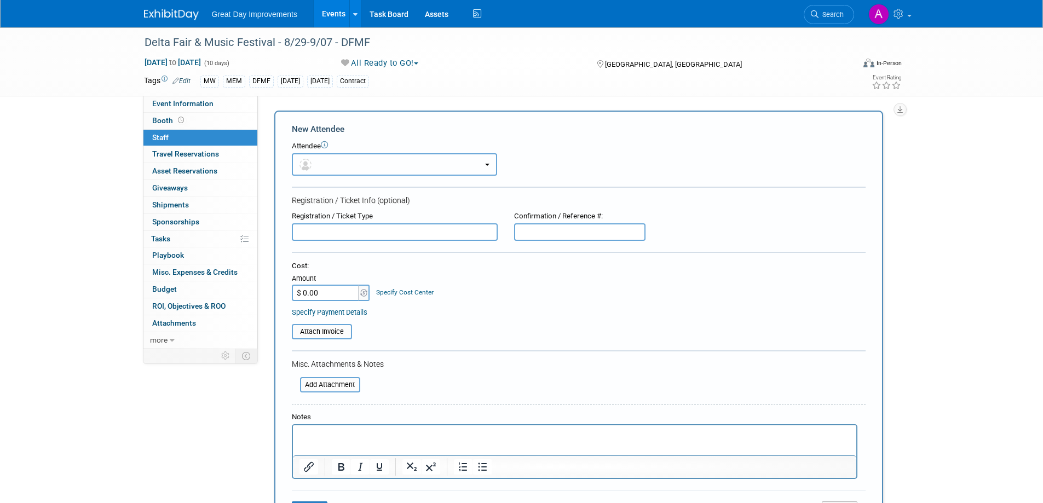
click at [379, 173] on button "button" at bounding box center [394, 164] width 205 height 22
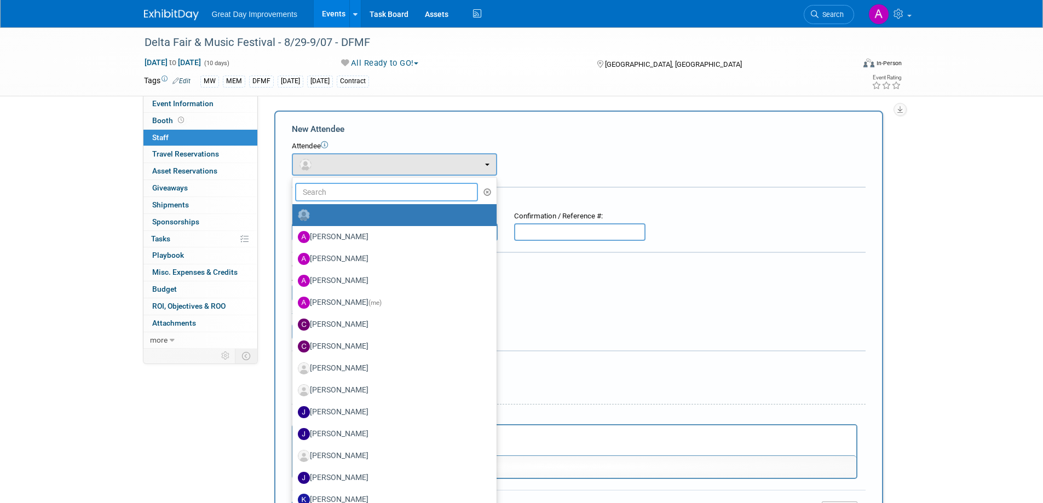
click at [421, 192] on input "text" at bounding box center [386, 192] width 183 height 19
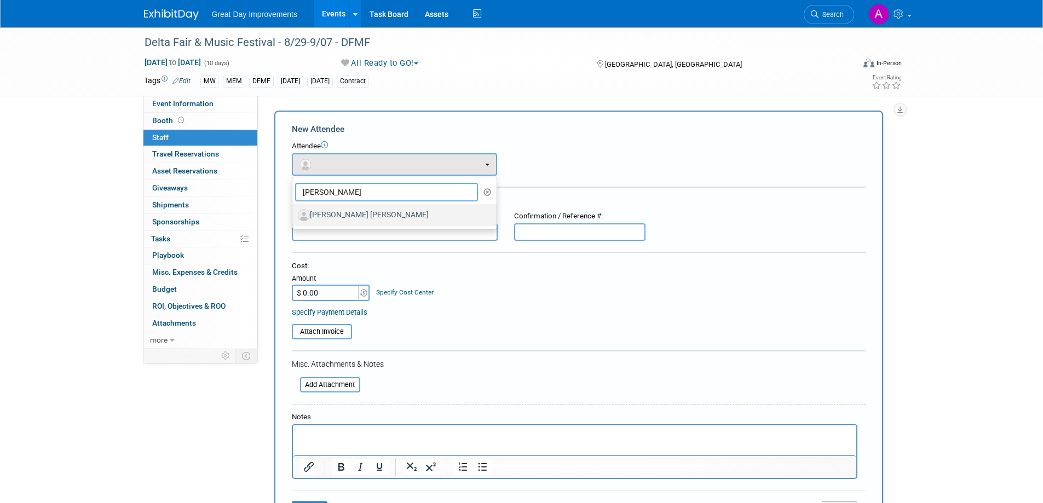
type input "lee"
drag, startPoint x: 412, startPoint y: 207, endPoint x: 417, endPoint y: 203, distance: 7.0
click at [413, 205] on link "[PERSON_NAME] [PERSON_NAME]" at bounding box center [394, 215] width 204 height 22
click at [396, 221] on label "[PERSON_NAME] [PERSON_NAME]" at bounding box center [392, 215] width 188 height 18
click at [294, 217] on input "[PERSON_NAME] [PERSON_NAME]" at bounding box center [290, 213] width 7 height 7
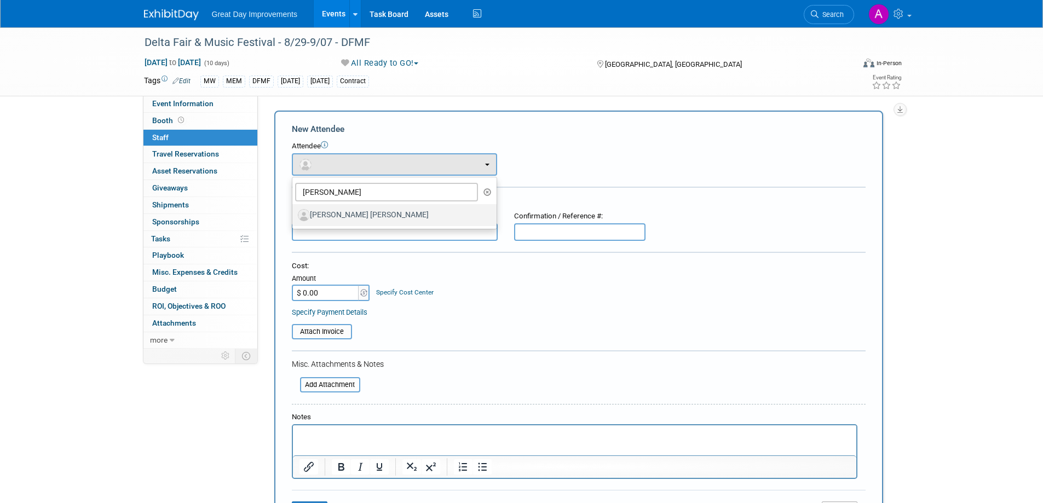
select select "6fe8c7fa-6d60-4675-8cc0-7017df92d60c"
select select "9"
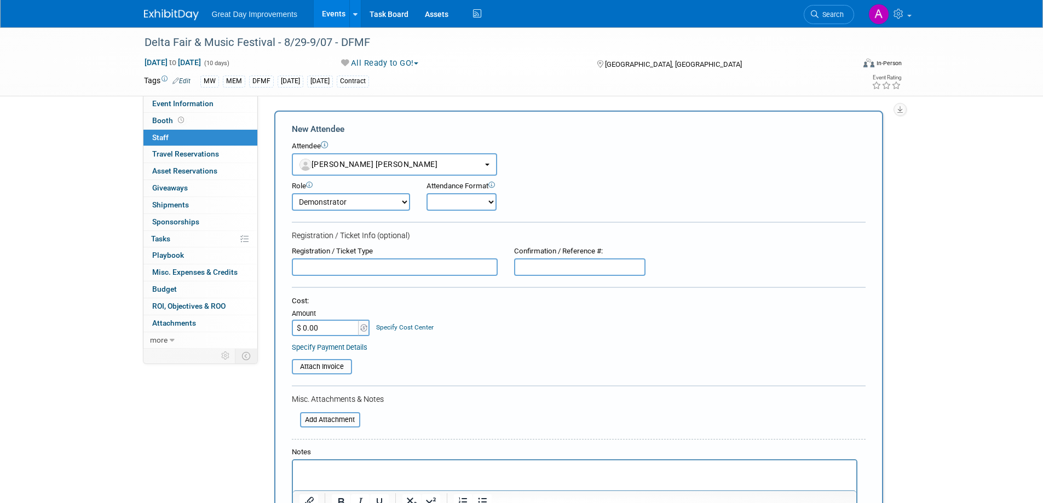
click at [492, 203] on select "Onsite Remote" at bounding box center [461, 202] width 70 height 18
select select "1"
click at [426, 193] on select "Onsite Remote" at bounding box center [461, 202] width 70 height 18
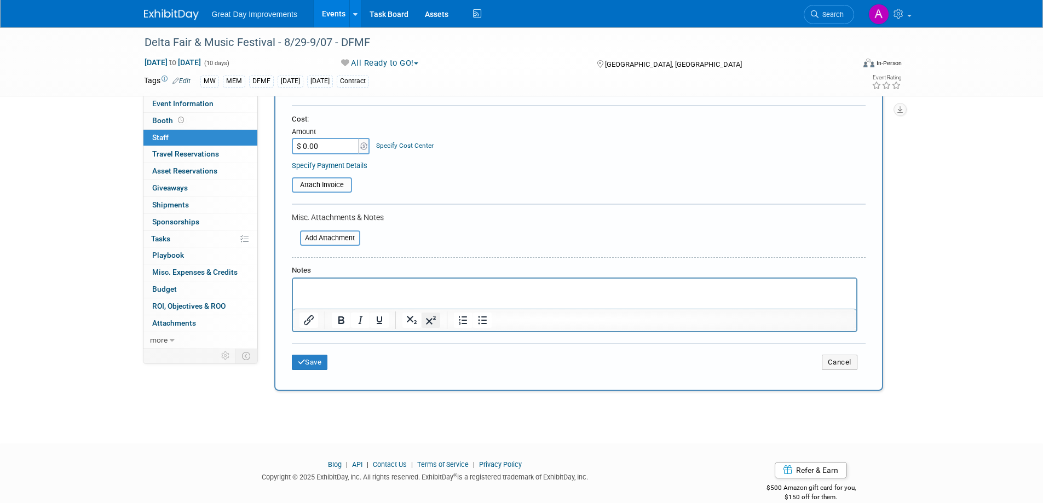
scroll to position [200, 0]
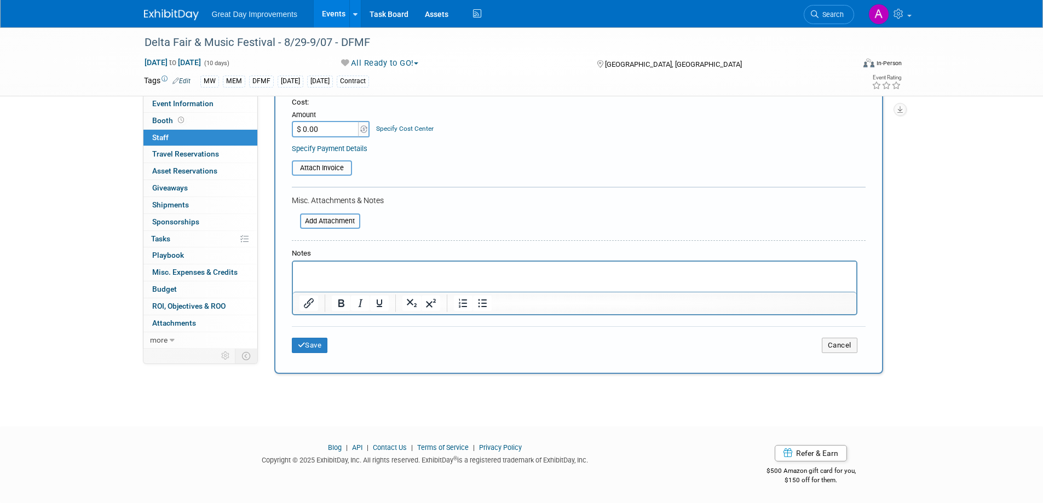
click at [318, 277] on html at bounding box center [573, 269] width 563 height 15
